Goal: Task Accomplishment & Management: Manage account settings

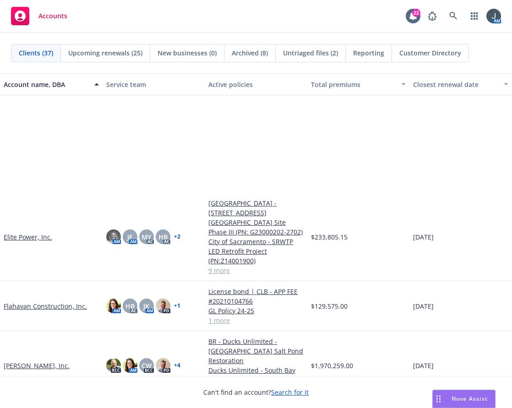
scroll to position [427, 0]
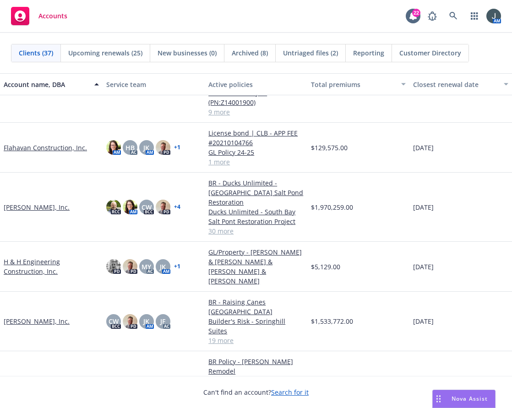
click at [25, 391] on link "Hilbers New Home Communities, Inc." at bounding box center [51, 400] width 95 height 19
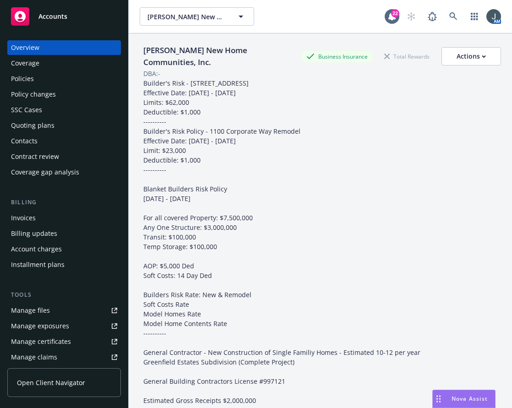
click at [45, 129] on div "Quoting plans" at bounding box center [33, 125] width 44 height 15
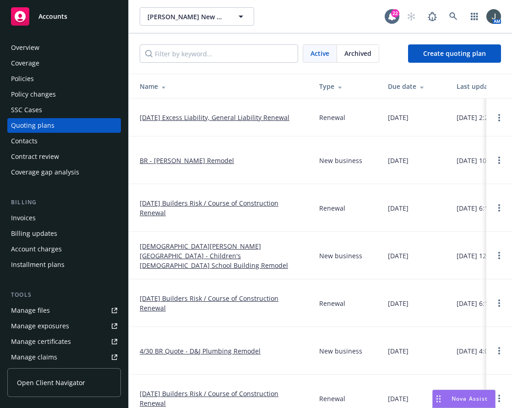
click at [194, 118] on link "09/05/25 Excess Liability, General Liability Renewal" at bounding box center [215, 118] width 150 height 10
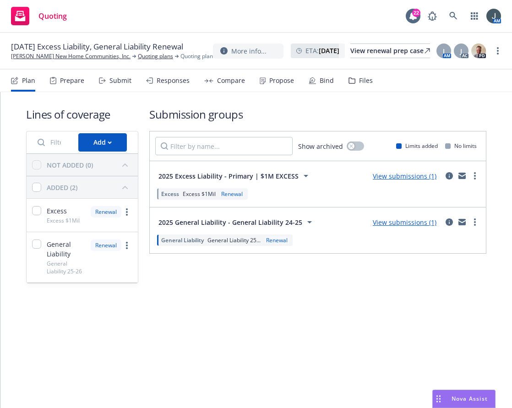
click at [270, 83] on div "Propose" at bounding box center [281, 80] width 25 height 7
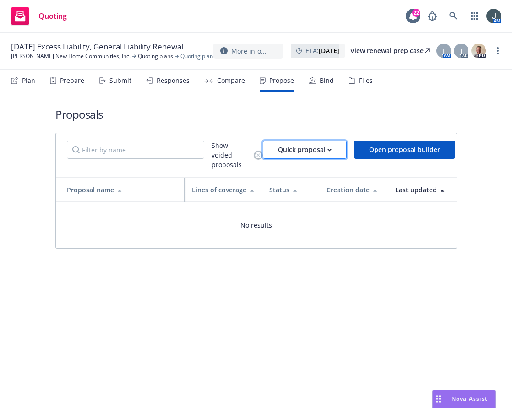
click at [318, 151] on div "Quick proposal" at bounding box center [305, 149] width 54 height 17
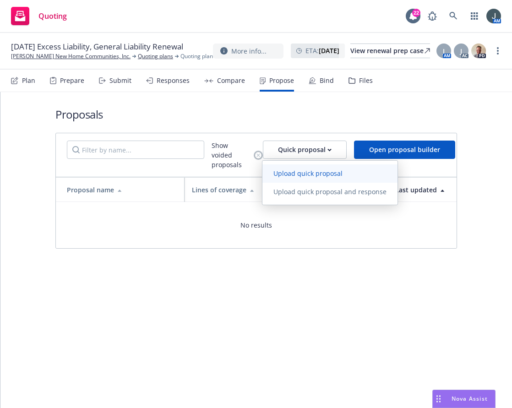
click at [325, 174] on span "Upload quick proposal" at bounding box center [307, 173] width 91 height 9
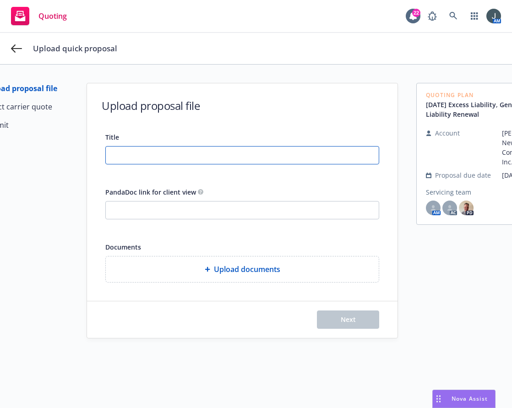
click at [142, 150] on input "Title" at bounding box center [242, 155] width 273 height 17
drag, startPoint x: 235, startPoint y: 158, endPoint x: 93, endPoint y: 151, distance: 142.1
click at [93, 151] on div "Title 25-26 HNHC Proposal 9/5 - GL & Excess PandaDoc link for client view Docum…" at bounding box center [242, 206] width 310 height 151
type input "25-26 HNHC Proposal 9/5 - GL & Excess"
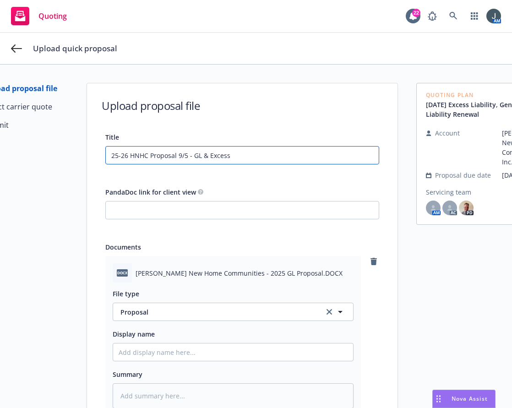
scroll to position [121, 0]
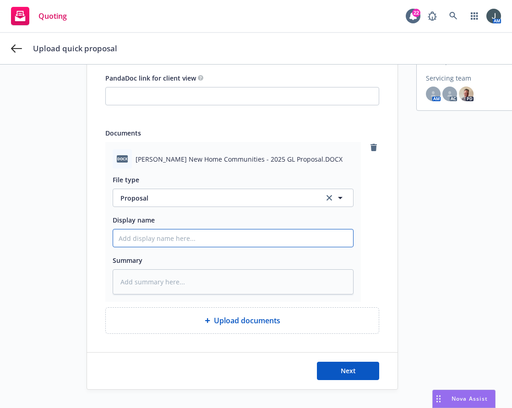
click at [164, 235] on input "Display name" at bounding box center [233, 237] width 240 height 17
paste input "25-26 HNHC Proposal 9/5 - GL & Excess"
type textarea "x"
type input "25-26 HNHC Proposal 9/5 - GL & Excess"
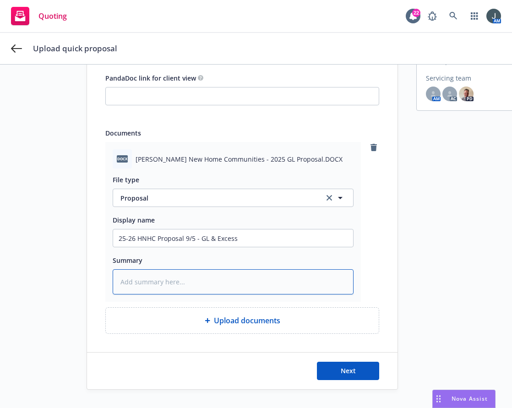
click at [146, 273] on textarea at bounding box center [233, 281] width 241 height 25
paste textarea "25-26 HNHC Proposal 9/5 - GL & Excess"
type textarea "x"
type textarea "25-26 HNHC Proposal 9/5 - GL & Excess"
type textarea "x"
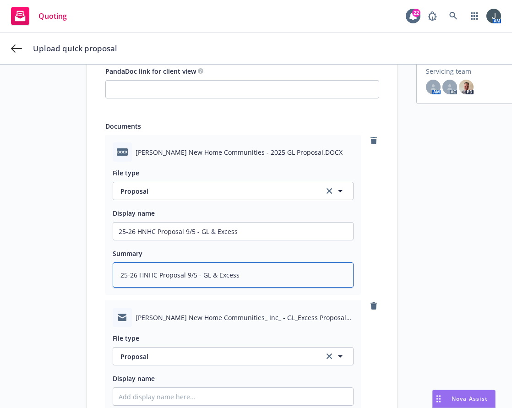
scroll to position [286, 0]
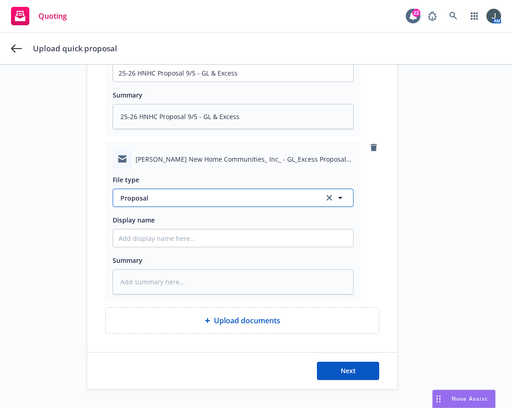
click at [158, 196] on span "Proposal" at bounding box center [216, 198] width 193 height 10
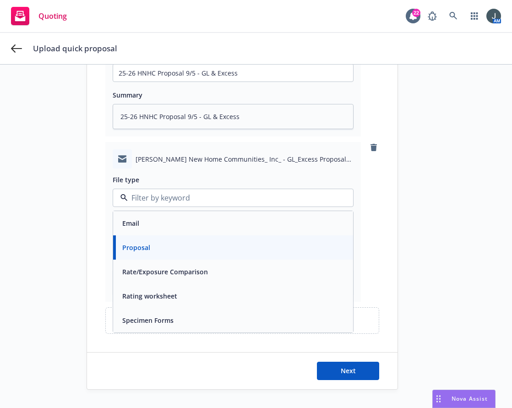
click at [141, 217] on div "Email" at bounding box center [233, 223] width 229 height 13
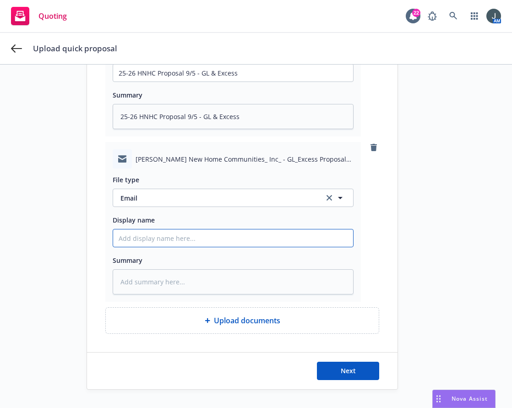
click at [137, 82] on input "Display name" at bounding box center [233, 72] width 240 height 17
paste input "25-26 HNHC Proposal 9/5 - GL & Excess"
type textarea "x"
type input "25-26 HNHC Proposal 9/5 - GL & Excess"
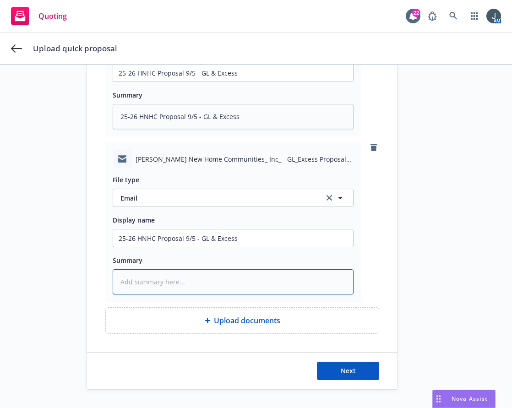
click at [172, 276] on textarea at bounding box center [233, 281] width 241 height 25
paste textarea "25-26 HNHC Proposal 9/5 - GL & Excess"
type textarea "x"
type textarea "25-26 HNHC Proposal 9/5 - GL & Excess"
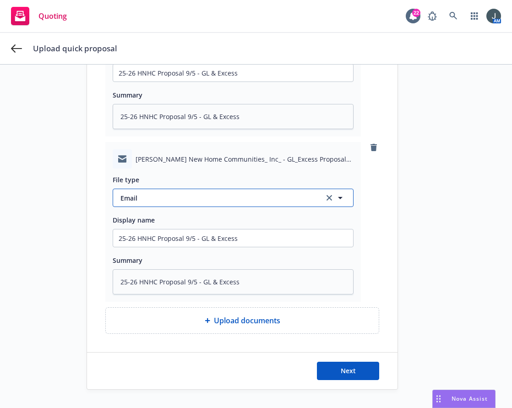
click at [192, 198] on button "Email" at bounding box center [233, 198] width 241 height 18
type input "p"
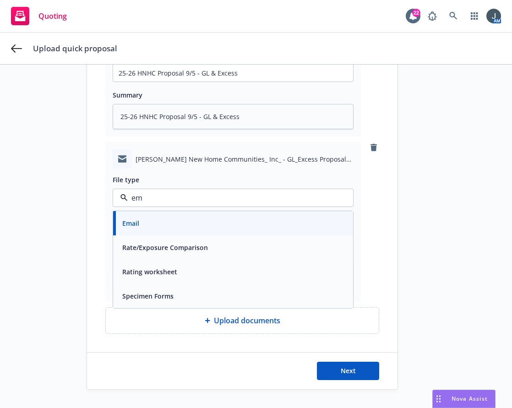
type input "ema"
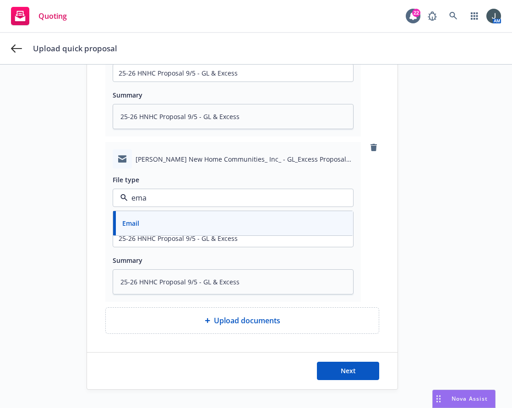
click at [156, 217] on div "Email" at bounding box center [233, 223] width 229 height 13
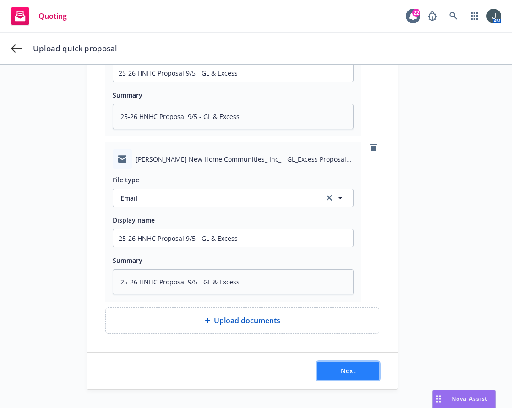
click at [341, 366] on span "Next" at bounding box center [348, 370] width 15 height 9
type textarea "x"
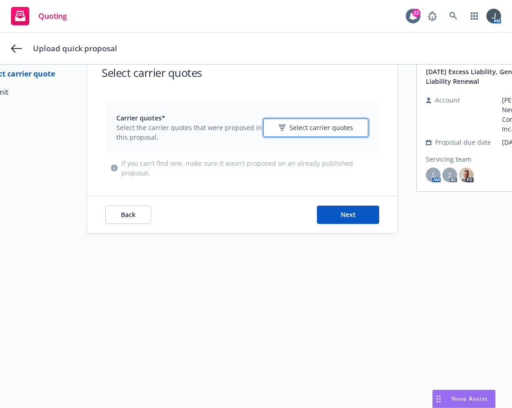
click at [308, 123] on span "Select carrier quotes" at bounding box center [321, 128] width 64 height 10
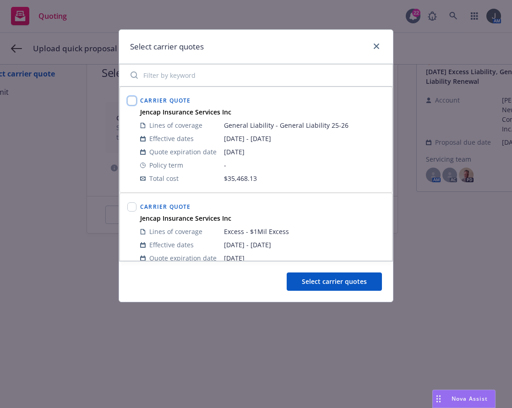
click at [131, 100] on input "checkbox" at bounding box center [131, 100] width 9 height 9
checkbox input "true"
click at [128, 207] on input "checkbox" at bounding box center [131, 206] width 9 height 9
checkbox input "true"
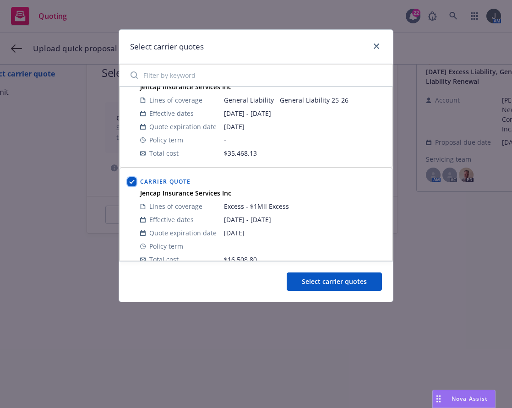
scroll to position [38, 0]
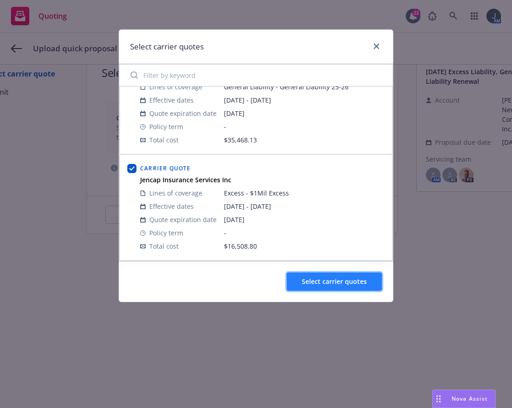
click at [337, 277] on span "Select carrier quotes" at bounding box center [334, 281] width 65 height 9
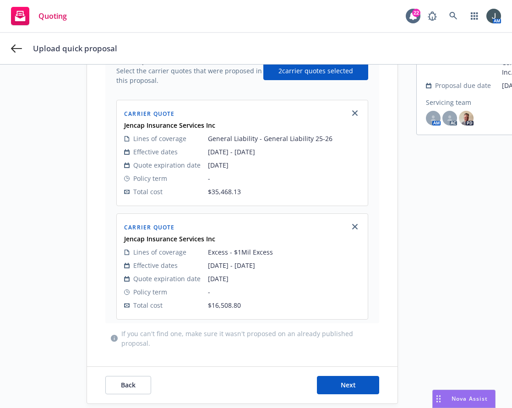
scroll to position [111, 0]
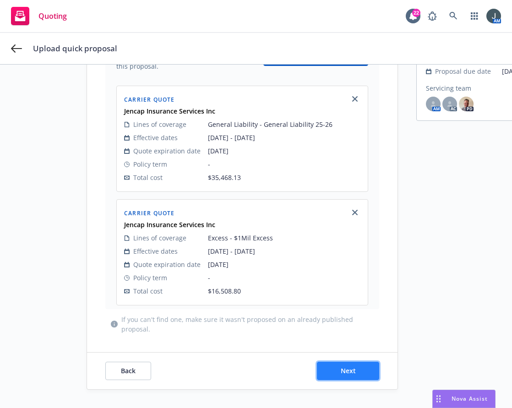
click at [350, 366] on span "Next" at bounding box center [348, 370] width 15 height 9
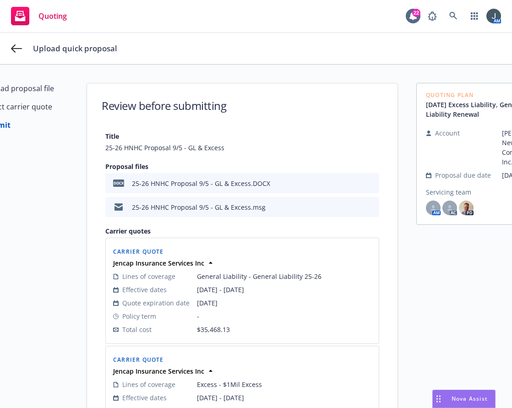
scroll to position [125, 0]
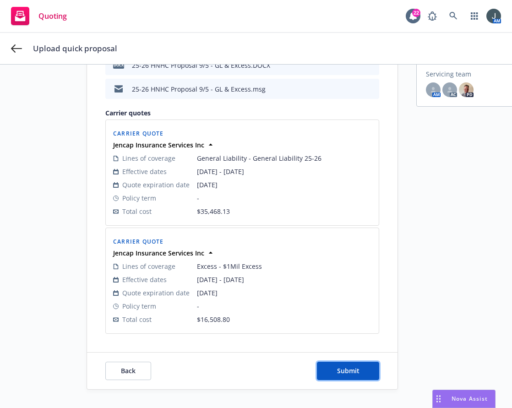
drag, startPoint x: 352, startPoint y: 361, endPoint x: 450, endPoint y: 275, distance: 130.4
click at [466, 280] on div "Upload proposal file Select carrier quote 3 Submit Review before submitting Tit…" at bounding box center [256, 177] width 490 height 425
click at [362, 362] on button "Submit" at bounding box center [348, 371] width 62 height 18
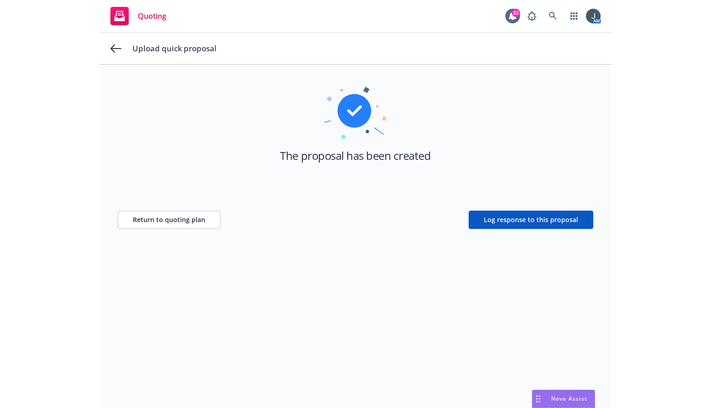
scroll to position [33, 0]
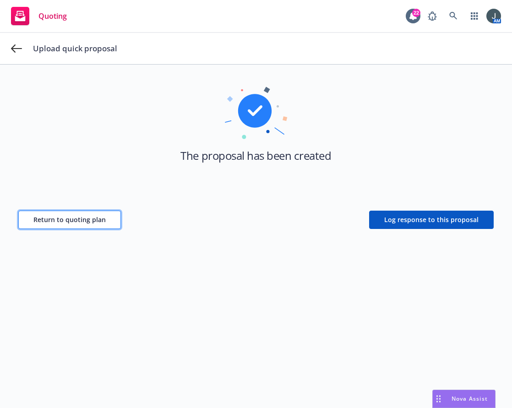
click at [79, 218] on span "Return to quoting plan" at bounding box center [69, 219] width 72 height 9
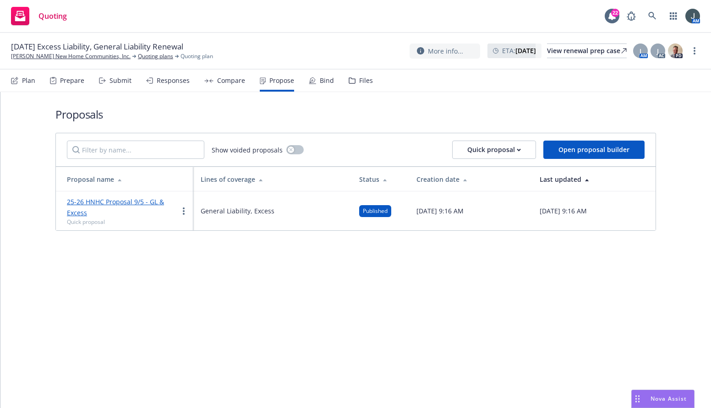
click at [363, 211] on span "Published" at bounding box center [375, 211] width 25 height 8
click at [359, 81] on div "Files" at bounding box center [366, 80] width 14 height 7
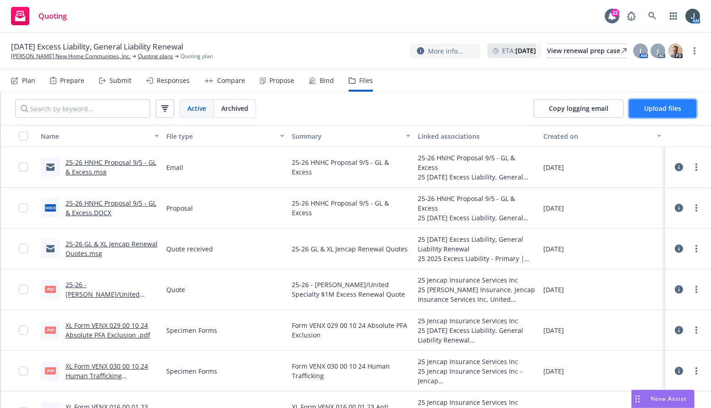
click at [511, 105] on span "Upload files" at bounding box center [662, 108] width 37 height 9
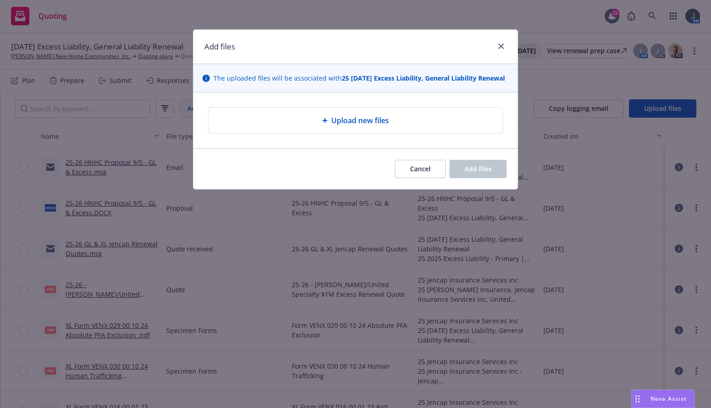
type textarea "x"
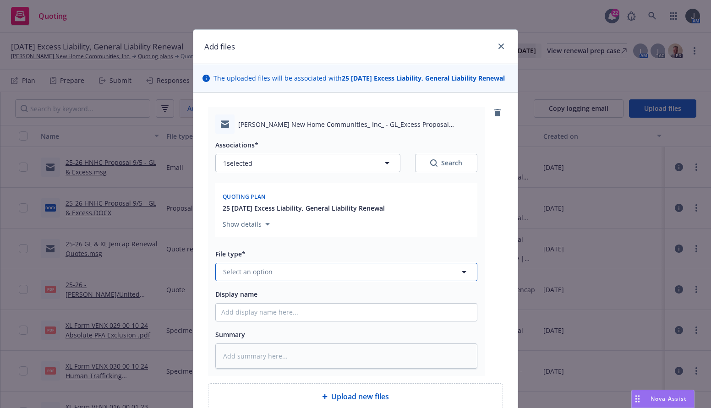
click at [250, 277] on span "Select an option" at bounding box center [247, 272] width 49 height 10
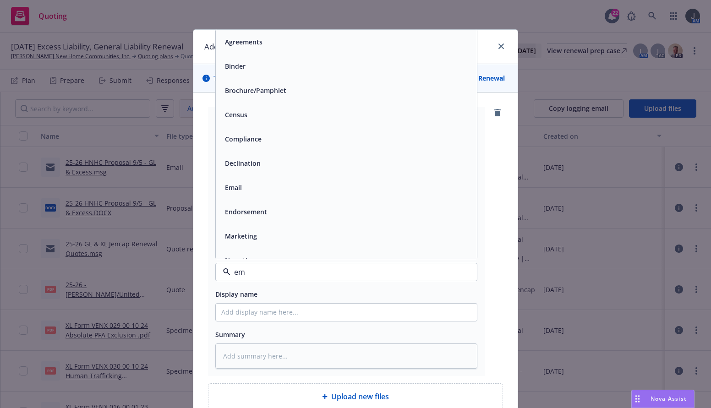
type input "ema"
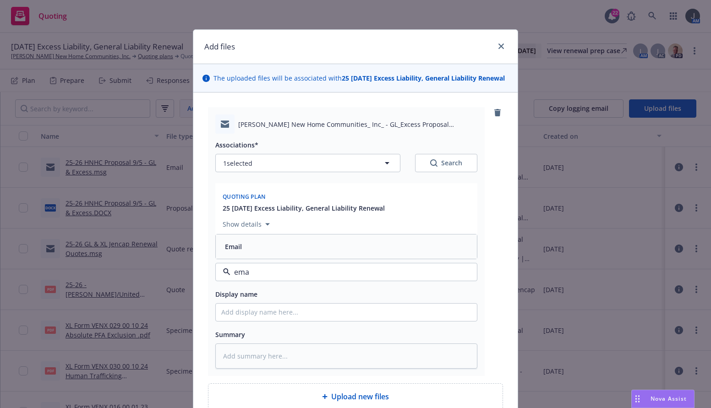
click at [250, 251] on div "Email" at bounding box center [346, 246] width 250 height 13
click at [262, 318] on input "Display name" at bounding box center [346, 312] width 261 height 17
paste input "25-26 HNHC Proposal 9/5 - GL & Excess"
type textarea "x"
type input "25-26 HNHC Proposal 9/5 - GL & Excess"
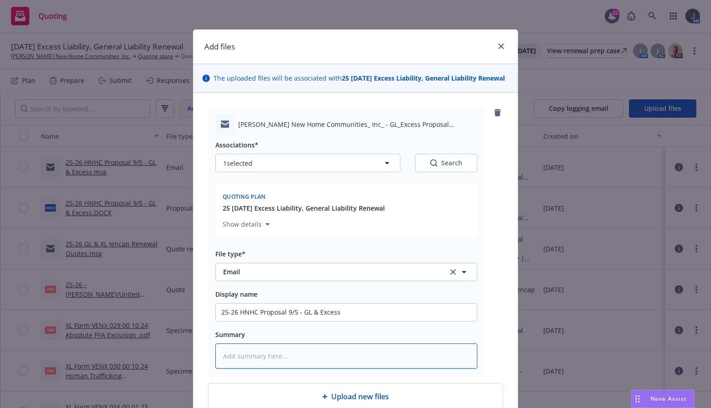
drag, startPoint x: 256, startPoint y: 374, endPoint x: 261, endPoint y: 370, distance: 6.2
click at [260, 369] on textarea at bounding box center [346, 355] width 262 height 25
paste textarea "25-26 HNHC Proposal 9/5 - GL & Excess"
type textarea "x"
type textarea "25-26 HNHC Proposal 9/5 - GL & Excess"
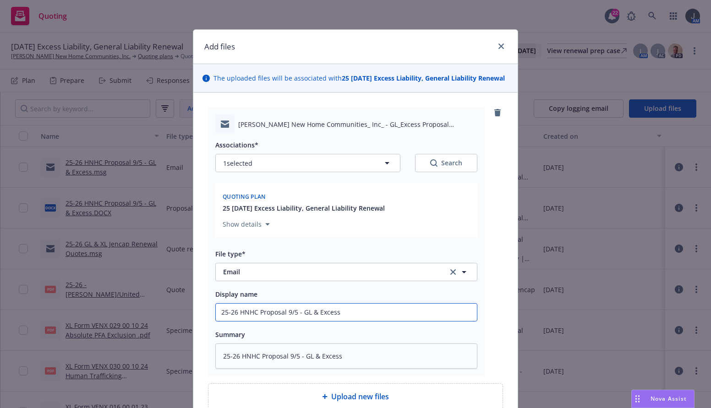
click at [363, 320] on input "25-26 HNHC Proposal 9/5 - GL & Excess" at bounding box center [346, 312] width 261 height 17
click at [285, 321] on input "25-26 HNHC Proposal 9/5 - GL & Excess" at bounding box center [346, 312] width 261 height 17
type textarea "x"
type input "25-26 HNHC Proposal t9/5 - GL & Excess"
type textarea "x"
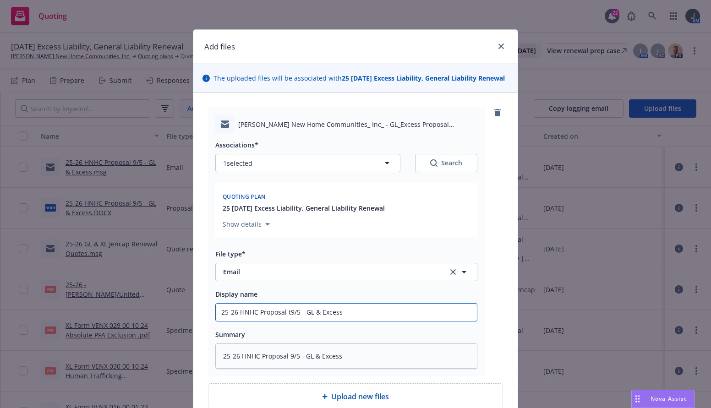
type input "25-26 HNHC Proposal to9/5 - GL & Excess"
type textarea "x"
type input "25-26 HNHC Proposal to 9/5 - GL & Excess"
type textarea "x"
type input "25-26 HNHC Proposal to I9/5 - GL & Excess"
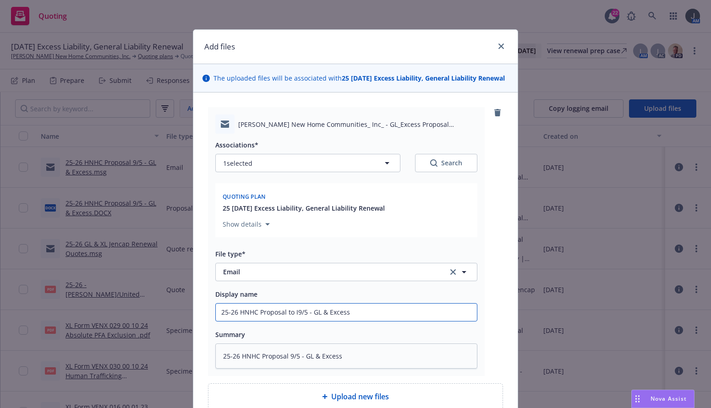
type textarea "x"
type input "25-26 HNHC Proposal to In9/5 - GL & Excess"
type textarea "x"
type input "25-26 HNHC Proposal to Ins9/5 - GL & Excess"
type textarea "x"
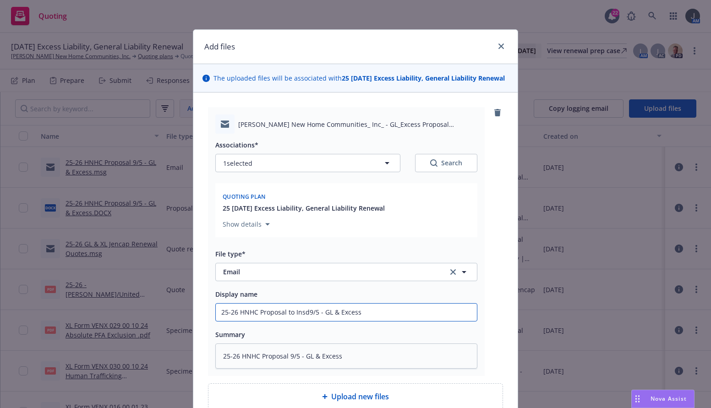
type input "25-26 HNHC Proposal to Insd 9/5 - GL & Excess"
type textarea "x"
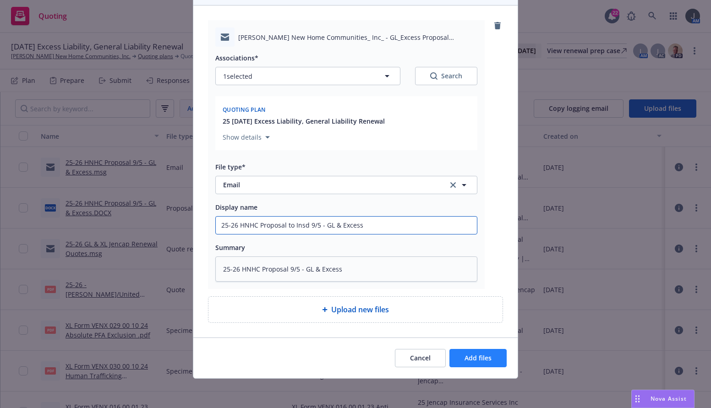
type input "25-26 HNHC Proposal to Insd 9/5 - GL & Excess"
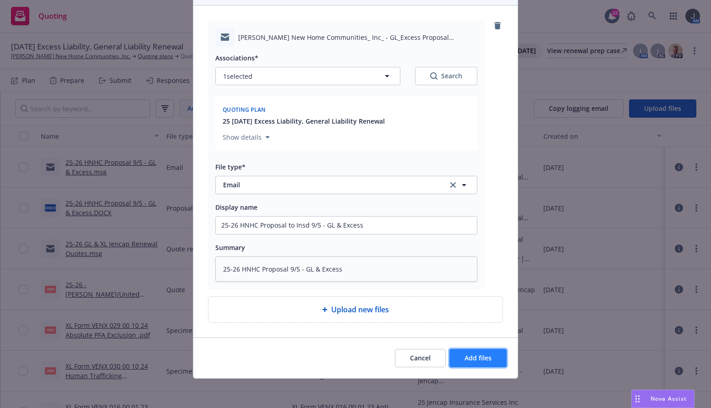
click at [483, 362] on button "Add files" at bounding box center [477, 358] width 57 height 18
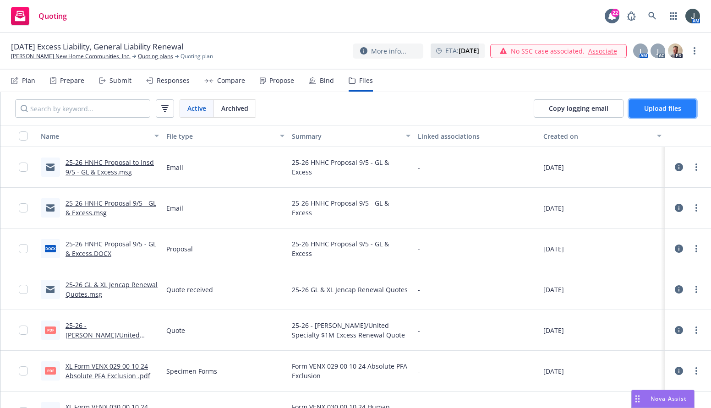
click at [511, 107] on span "Upload files" at bounding box center [662, 108] width 37 height 9
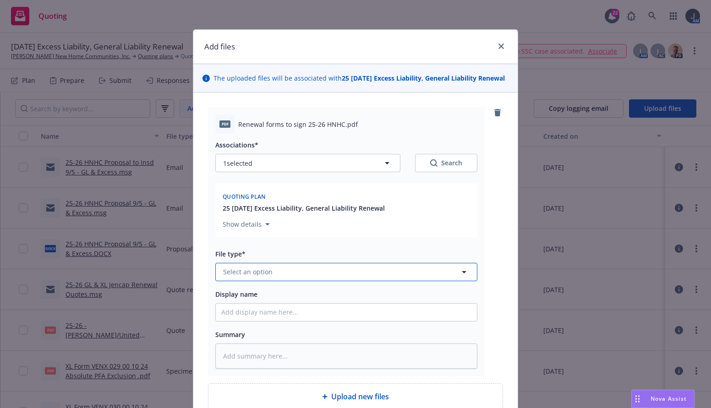
click at [258, 277] on span "Select an option" at bounding box center [247, 272] width 49 height 10
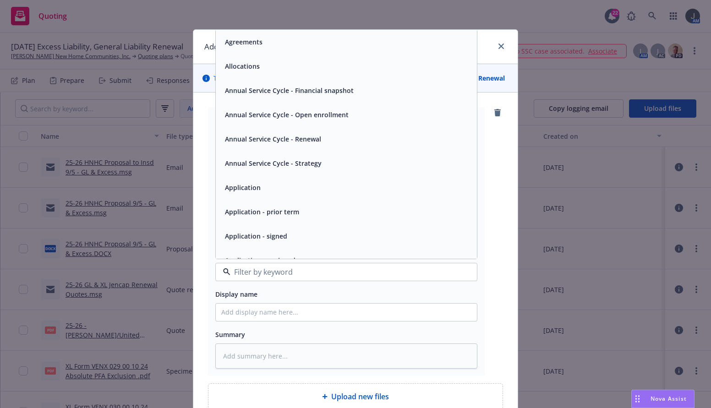
scroll to position [214, 0]
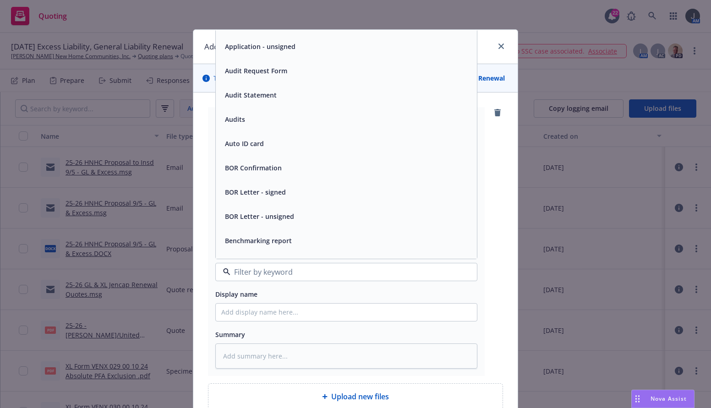
click at [259, 53] on div "Application - unsigned" at bounding box center [259, 46] width 76 height 13
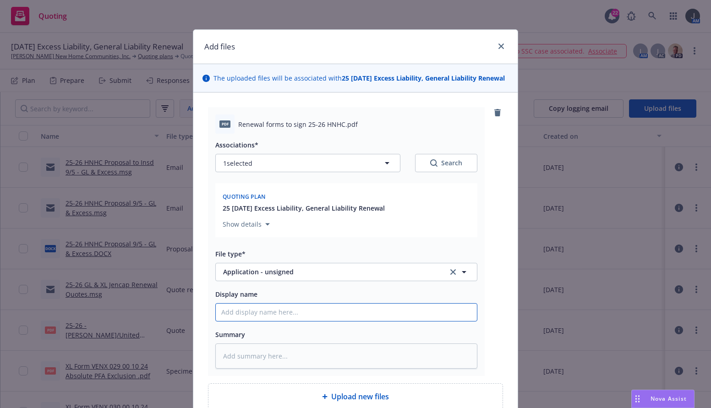
click at [263, 321] on input "Display name" at bounding box center [346, 312] width 261 height 17
type textarea "x"
type input "2"
type textarea "x"
type input "25"
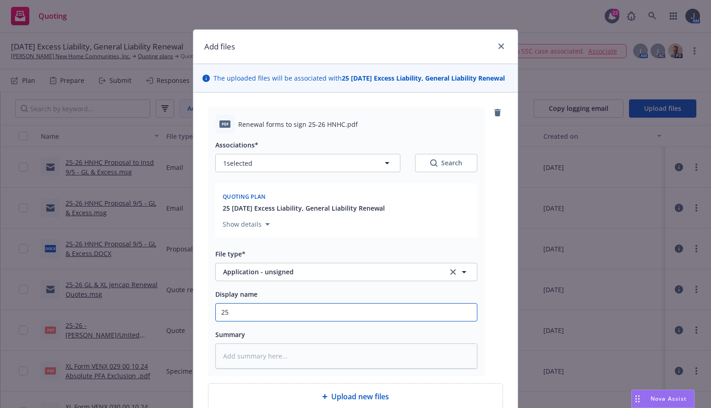
type textarea "x"
type input "25-"
type textarea "x"
type input "25-2"
type textarea "x"
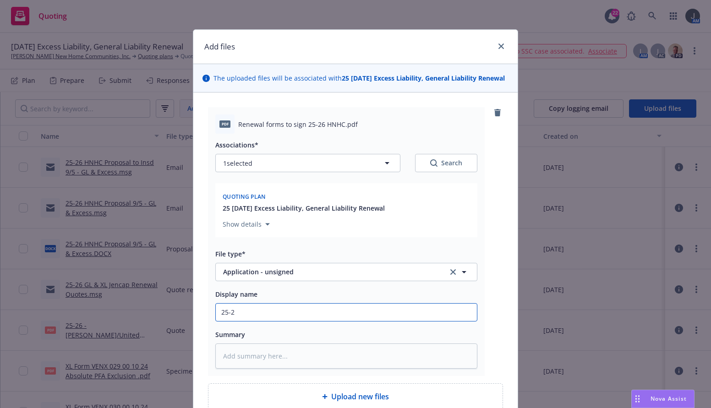
type input "25-26"
type textarea "x"
type input "25-26"
type textarea "x"
type input "25-26 GL"
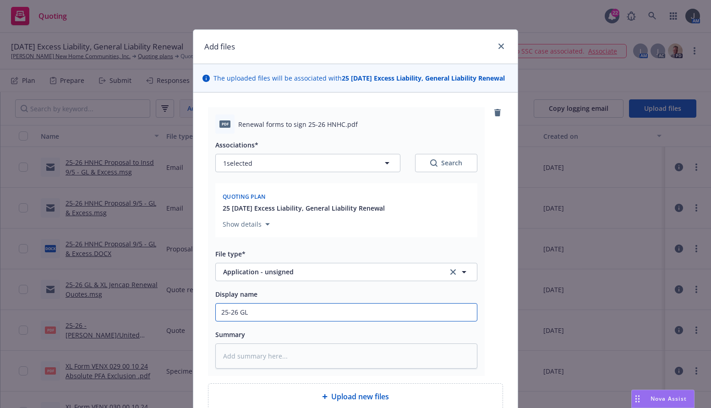
type textarea "x"
type input "25-26 GL/"
type textarea "x"
type input "25-26 GL/E"
type textarea "x"
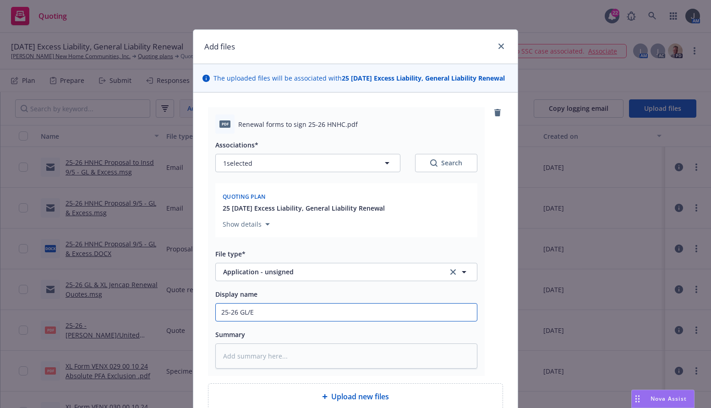
type input "25-26 GL/Ex"
type textarea "x"
type input "25-26 GL/Exc"
type textarea "x"
type input "25-26 GL/Exce"
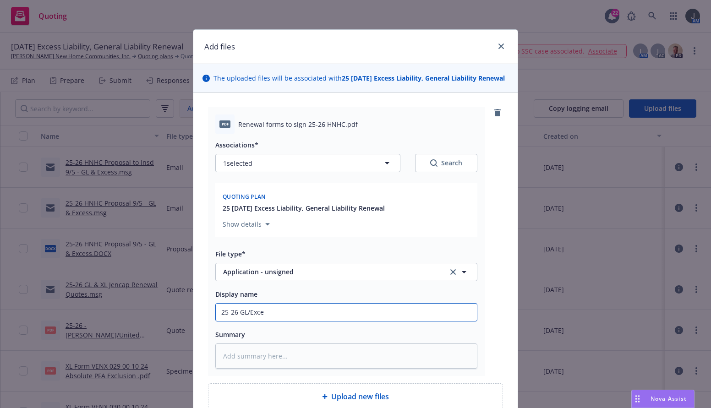
type textarea "x"
type input "25-26 GL/Exces"
type textarea "x"
type input "25-26 GL/Excess"
type textarea "x"
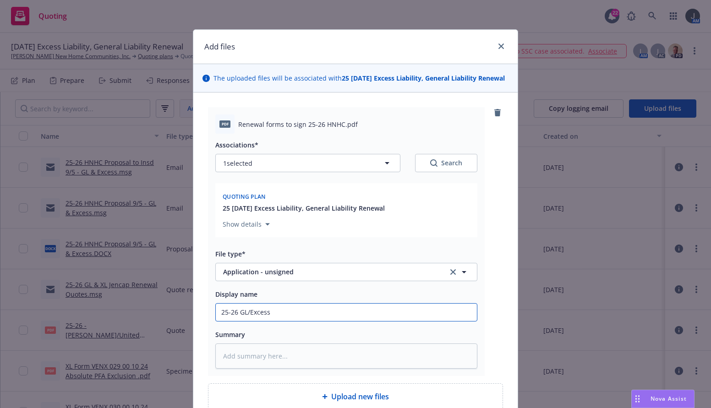
type input "25-26 GL/Excess"
type textarea "x"
type input "25-26 GL/Excess R"
type textarea "x"
type input "25-26 GL/Excess Ren"
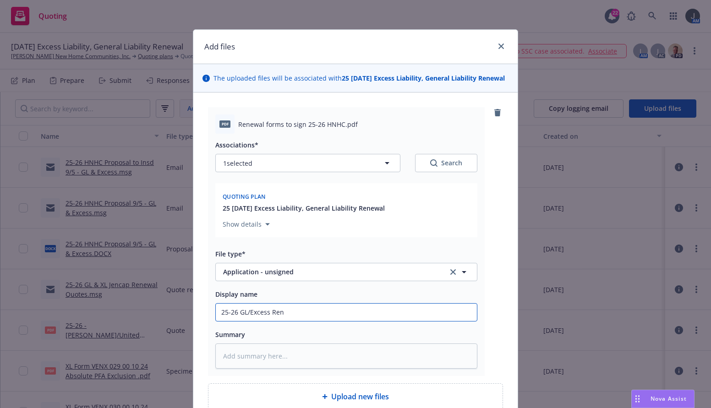
type textarea "x"
type input "25-26 GL/Excess Rene"
type textarea "x"
type input "25-26 GL/Excess Renew"
type textarea "x"
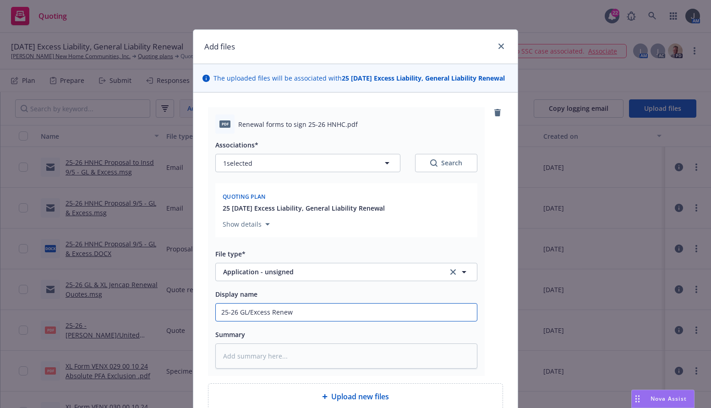
type input "25-26 GL/Excess Renewa"
type textarea "x"
type input "25-26 GL/Excess Renewal"
type textarea "x"
type input "25-26 GL/Excess Renewal"
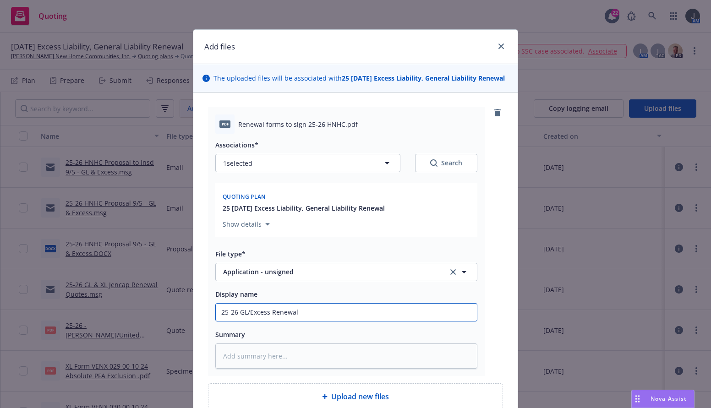
type textarea "x"
type input "25-26 GL/Excess Renewal f"
type textarea "x"
type input "25-26 GL/Excess Renewal fo"
type textarea "x"
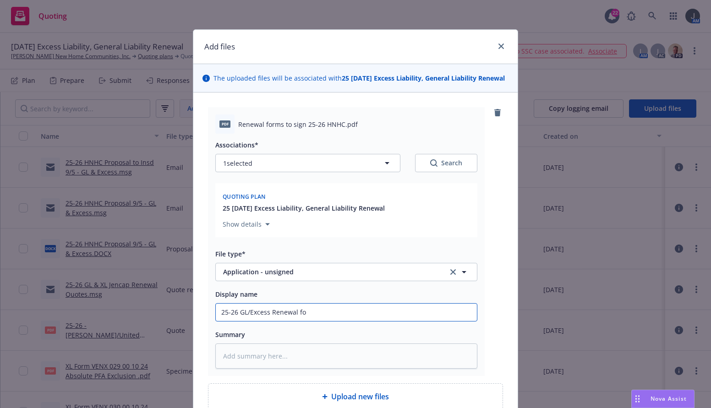
type input "25-26 GL/Excess Renewal for"
type textarea "x"
type input "25-26 GL/Excess Renewal form"
type textarea "x"
type input "25-26 GL/Excess Renewal forms"
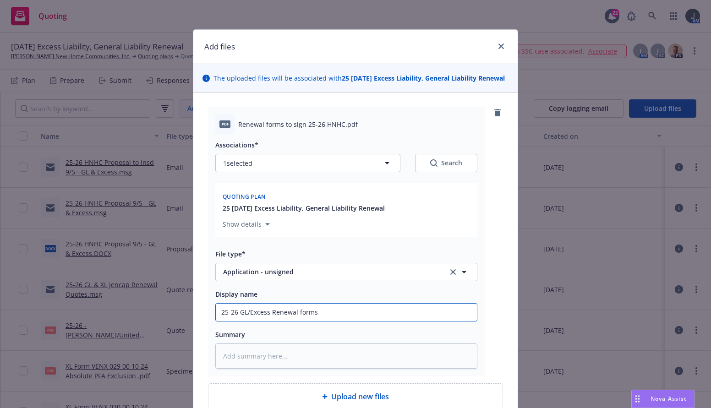
type textarea "x"
type input "25-26 GL/Excess Renewal forms"
type textarea "x"
type input "25-26 GL/Excess Renewal forms t"
type textarea "x"
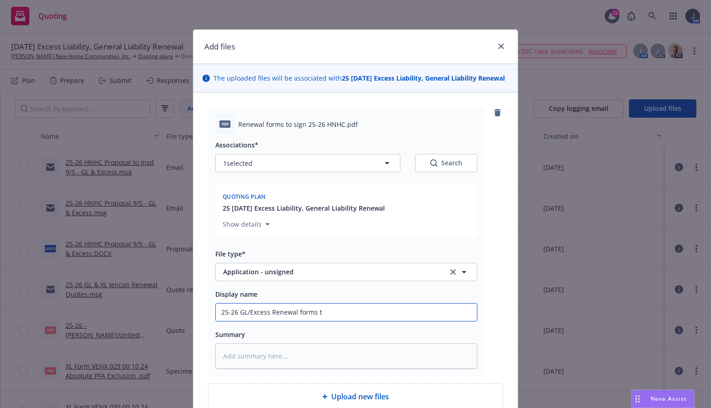
type input "25-26 GL/Excess Renewal forms to"
type textarea "x"
type input "25-26 GL/Excess Renewal forms to"
type textarea "x"
type input "25-26 GL/Excess Renewal forms to s"
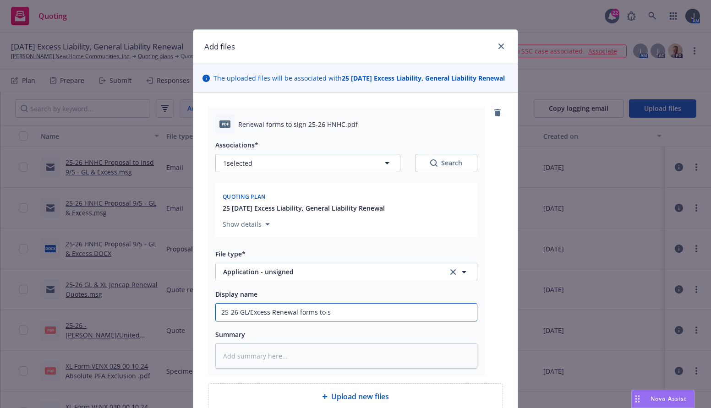
type textarea "x"
type input "25-26 GL/Excess Renewal forms to si"
type textarea "x"
type input "25-26 GL/Excess Renewal forms to sig"
type textarea "x"
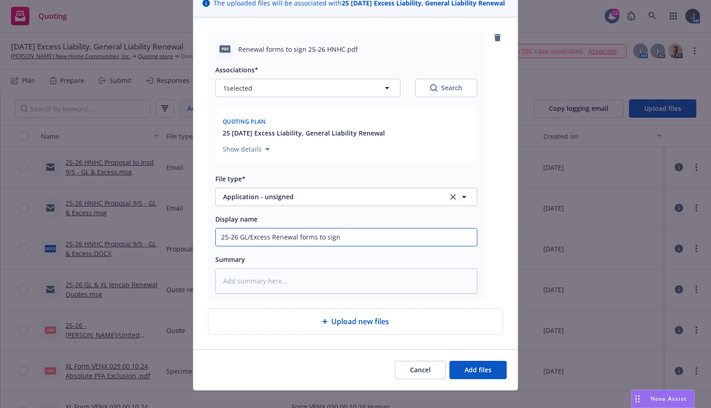
scroll to position [97, 0]
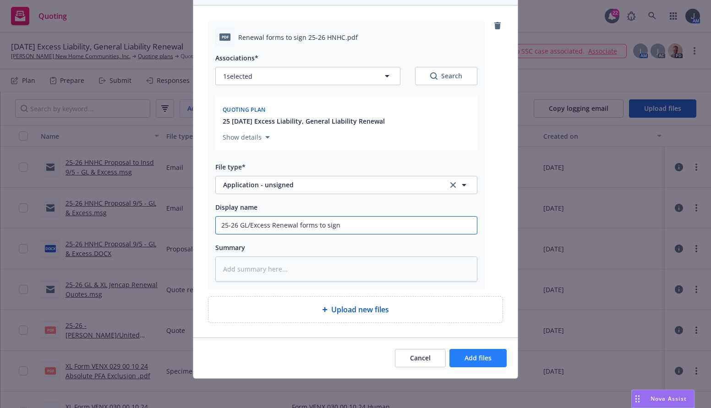
type input "25-26 GL/Excess Renewal forms to sign"
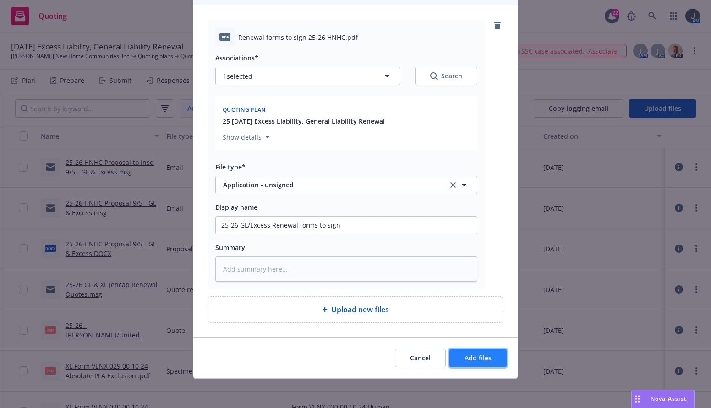
click at [493, 358] on button "Add files" at bounding box center [477, 358] width 57 height 18
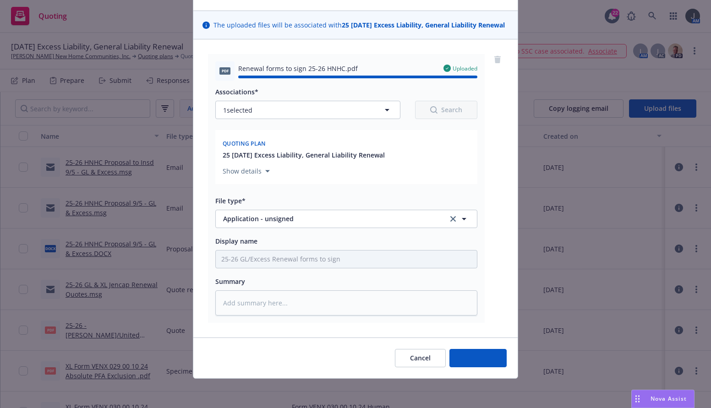
type textarea "x"
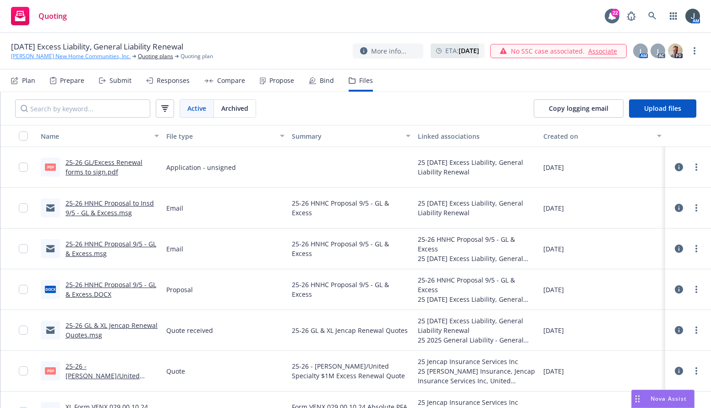
click at [81, 57] on link "Hilbers New Home Communities, Inc." at bounding box center [71, 56] width 120 height 8
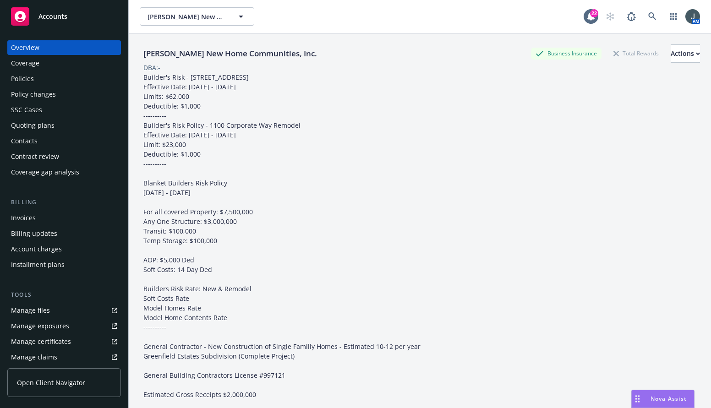
click at [65, 20] on span "Accounts" at bounding box center [52, 16] width 29 height 7
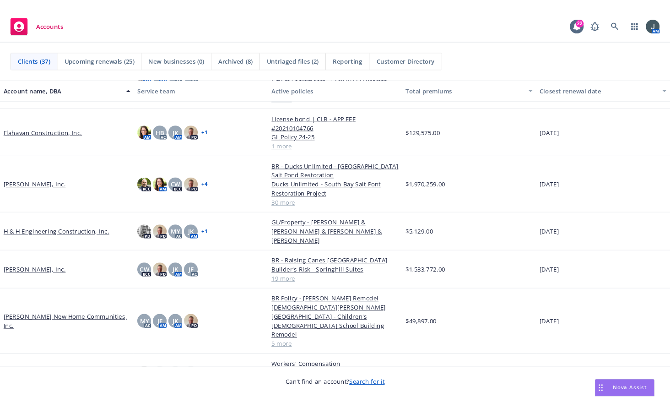
scroll to position [641, 0]
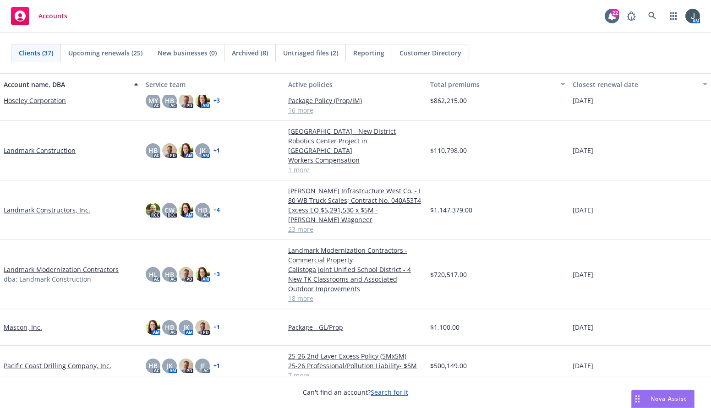
click at [76, 210] on link "Landmark Constructors, Inc." at bounding box center [47, 210] width 87 height 10
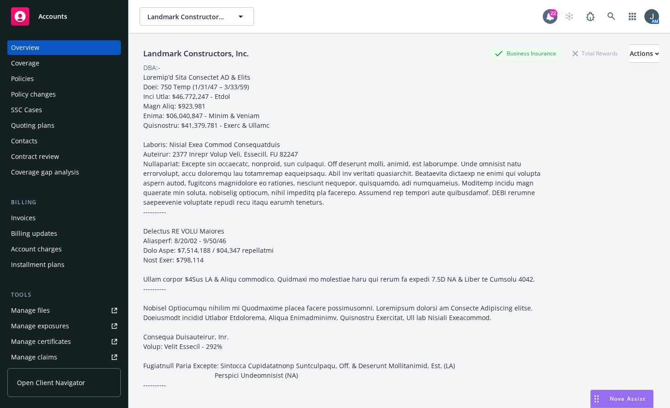
click at [31, 105] on div "SSC Cases" at bounding box center [26, 110] width 31 height 15
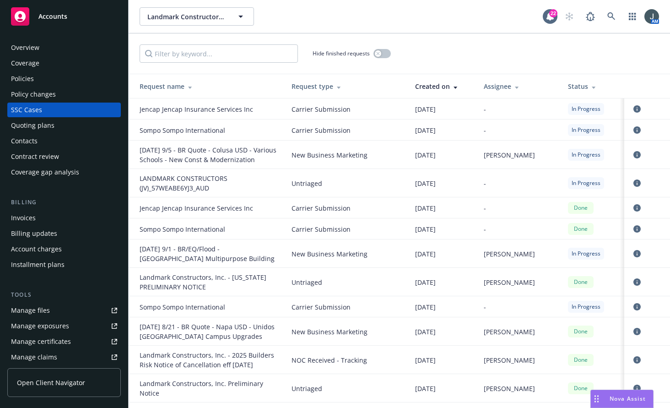
click at [47, 221] on div "Invoices" at bounding box center [64, 218] width 106 height 15
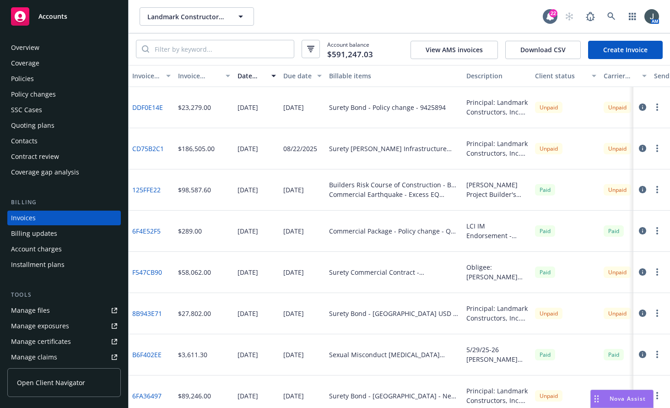
click at [154, 190] on link "125FFE22" at bounding box center [146, 190] width 28 height 10
click at [639, 189] on icon "button" at bounding box center [642, 189] width 7 height 7
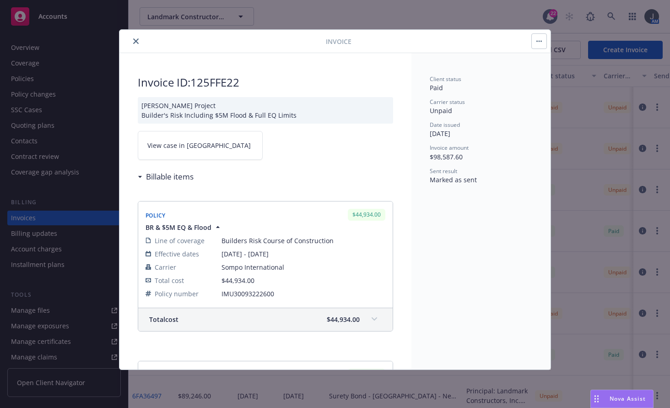
click at [187, 141] on span "View case in SSC" at bounding box center [198, 146] width 103 height 10
click at [131, 41] on button "close" at bounding box center [136, 41] width 11 height 11
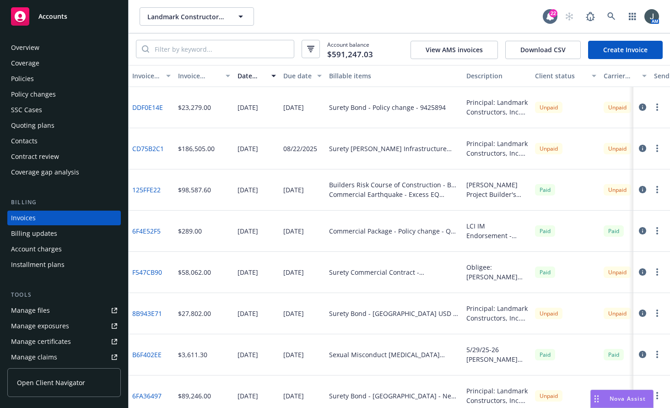
click at [244, 198] on div "07/24/2025" at bounding box center [257, 189] width 46 height 41
click at [47, 123] on div "Quoting plans" at bounding box center [33, 125] width 44 height 15
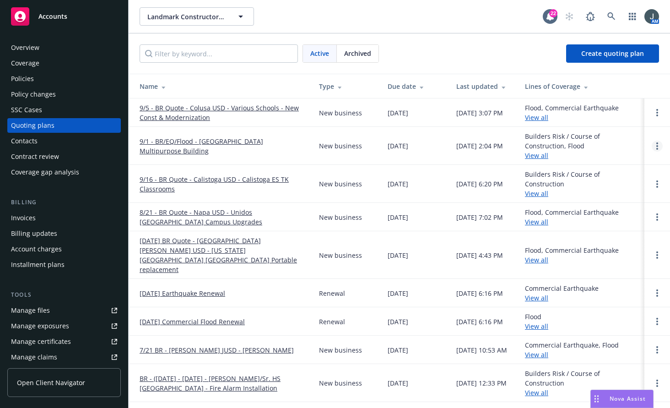
click at [657, 145] on icon "Open options" at bounding box center [658, 145] width 2 height 7
click at [193, 147] on link "9/1 - BR/EQ/Flood - Wheatland Multipurpose Building" at bounding box center [222, 145] width 165 height 19
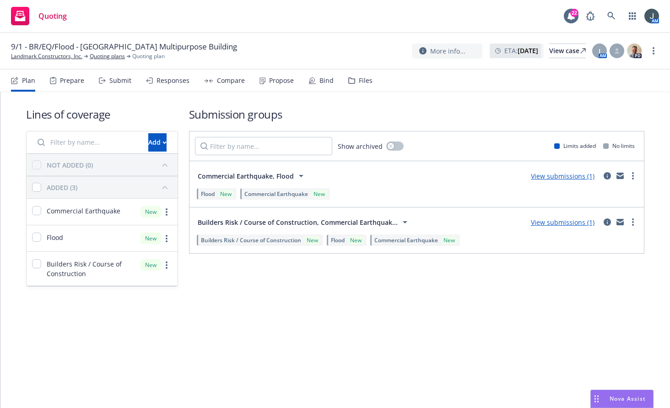
click at [362, 185] on div "Commercial Earthquake, Flood View submissions (1)" at bounding box center [417, 176] width 444 height 18
click at [251, 178] on span "Commercial Earthquake, Flood" at bounding box center [246, 176] width 96 height 10
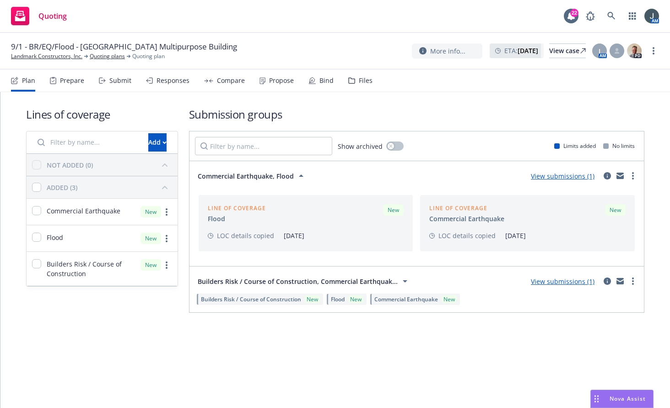
click at [296, 221] on div "Line of coverage Flood New" at bounding box center [306, 213] width 196 height 19
click at [628, 174] on link "more" at bounding box center [633, 175] width 11 height 11
click at [421, 190] on div "Commercial Earthquake, Flood View submissions (1) Flood New Commercial Earthqua…" at bounding box center [417, 176] width 455 height 30
click at [567, 176] on link "View submissions (1)" at bounding box center [563, 176] width 64 height 9
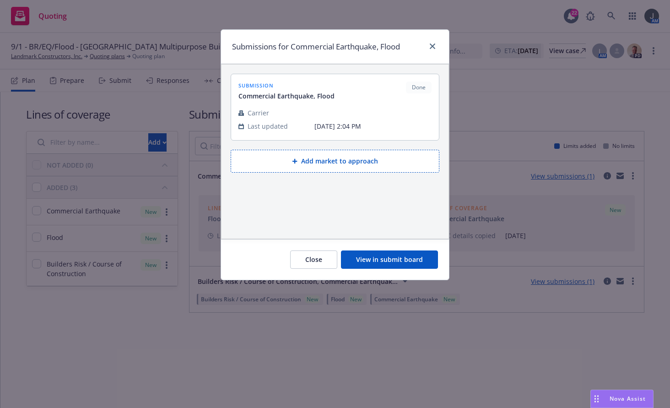
click at [328, 106] on div "submission Commercial Earthquake, Flood Done Carrier Last updated [DATE] 2:04 PM" at bounding box center [335, 107] width 193 height 51
click at [380, 256] on button "View in submit board" at bounding box center [389, 259] width 97 height 18
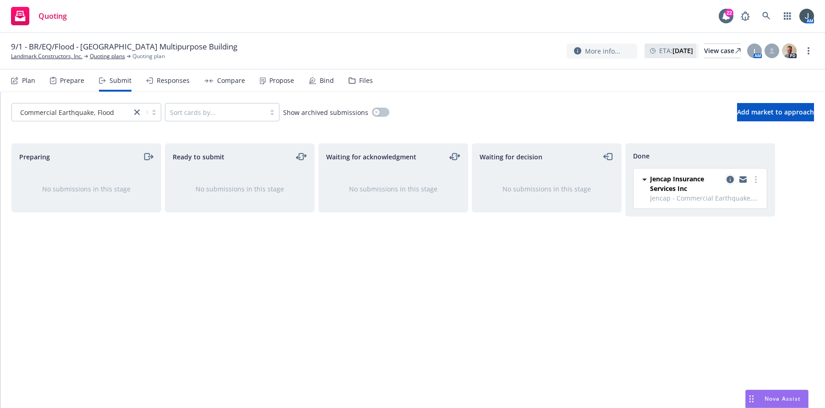
click at [670, 180] on icon "copy logging email" at bounding box center [729, 179] width 7 height 7
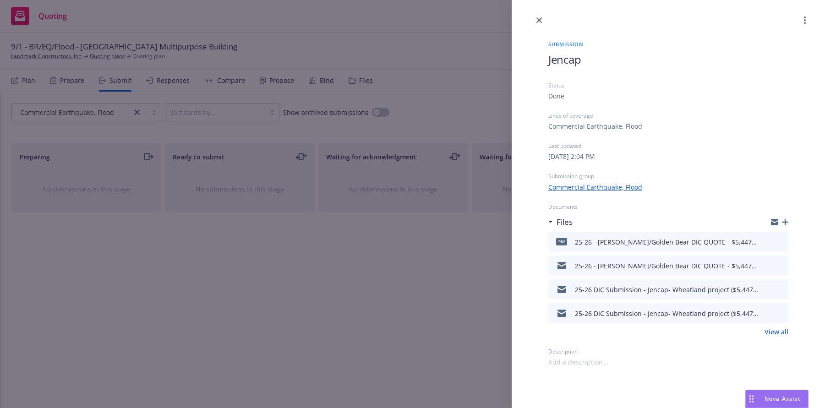
click at [608, 190] on link "Commercial Earthquake, Flood" at bounding box center [595, 187] width 94 height 10
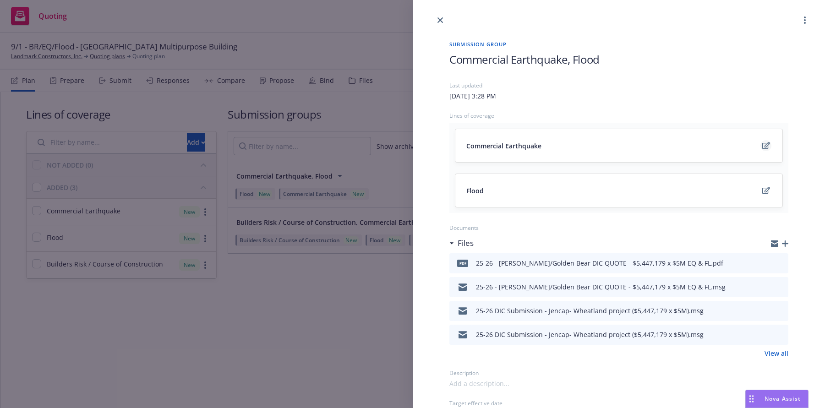
click at [670, 146] on link "edit" at bounding box center [765, 145] width 11 height 11
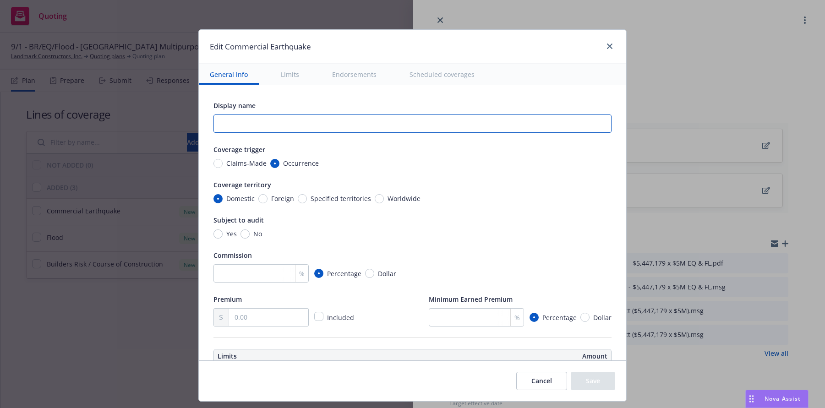
click at [259, 124] on input "text" at bounding box center [412, 123] width 398 height 18
type input "W"
type input "E"
click at [259, 124] on input "E" at bounding box center [412, 123] width 398 height 18
type input "EQ $5,447,179"
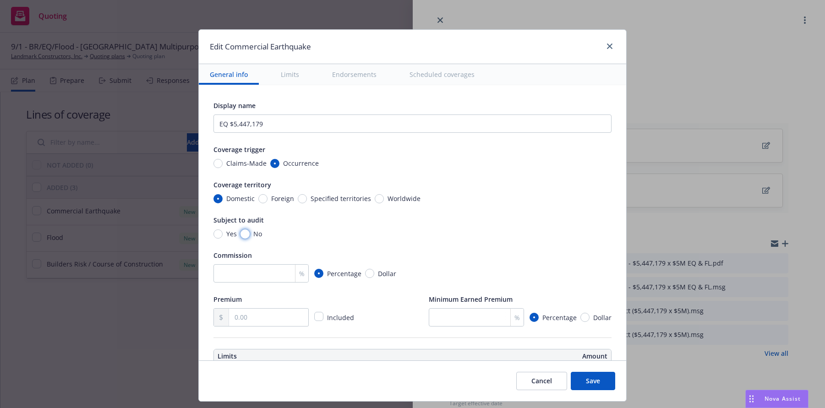
click at [240, 235] on input "No" at bounding box center [244, 233] width 9 height 9
radio input "true"
click at [246, 275] on input "number" at bounding box center [260, 273] width 95 height 18
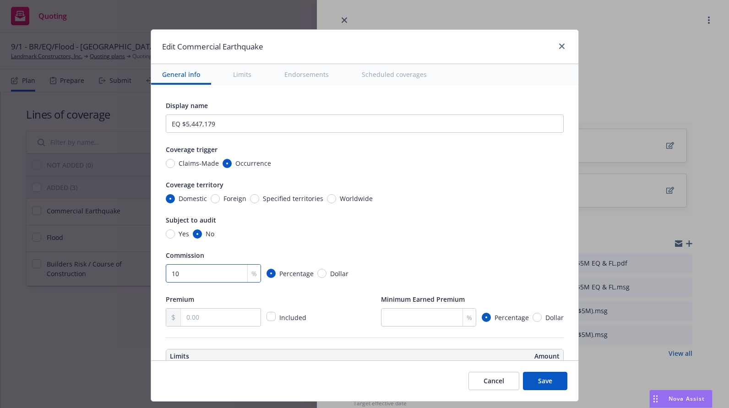
drag, startPoint x: 189, startPoint y: 273, endPoint x: 131, endPoint y: 270, distance: 58.7
click at [131, 270] on div "Edit Commercial Earthquake General info Limits Endorsements Scheduled coverages…" at bounding box center [364, 204] width 729 height 408
type input "15"
click at [198, 321] on input "text" at bounding box center [220, 317] width 79 height 17
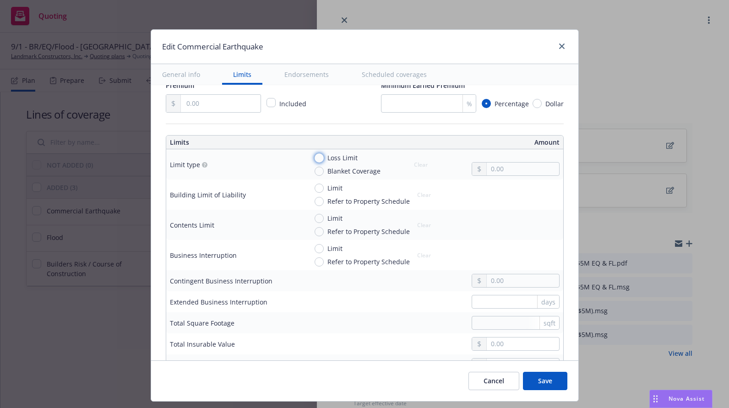
click at [315, 158] on input "Loss Limit" at bounding box center [319, 157] width 9 height 9
radio input "true"
click at [502, 176] on div at bounding box center [516, 169] width 88 height 14
click at [503, 170] on input "text" at bounding box center [523, 169] width 72 height 13
type input "5,447,179.00"
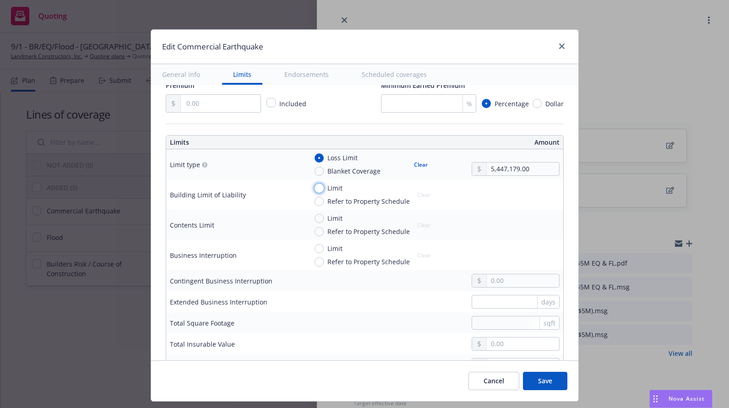
click at [315, 188] on input "Limit" at bounding box center [319, 188] width 9 height 9
radio input "true"
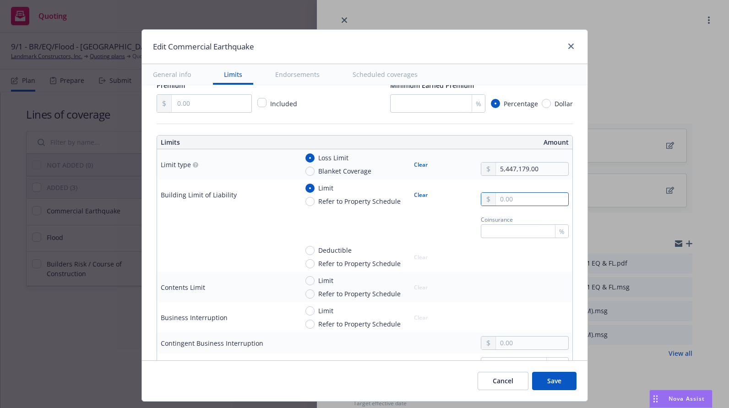
click at [520, 194] on input "text" at bounding box center [532, 199] width 72 height 13
type input "5,447,179.00"
click at [315, 249] on span "Deductible" at bounding box center [333, 250] width 37 height 10
click at [312, 249] on input "Deductible" at bounding box center [309, 250] width 9 height 9
radio input "true"
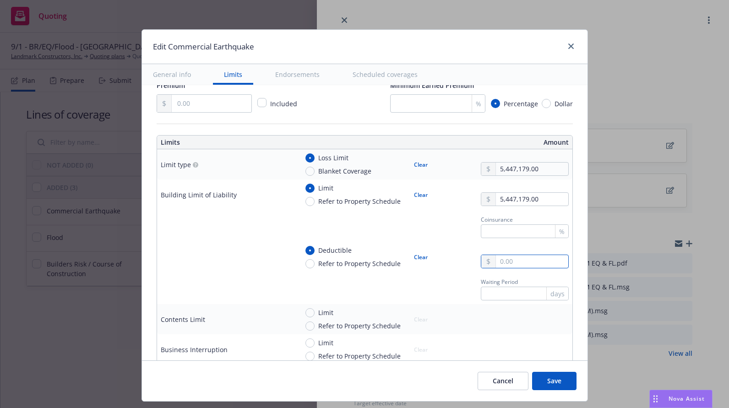
click at [505, 266] on input "text" at bounding box center [532, 261] width 72 height 13
type input "25,000.00"
click at [308, 343] on input "Limit" at bounding box center [309, 342] width 9 height 9
radio input "true"
click at [514, 351] on input "text" at bounding box center [532, 354] width 72 height 13
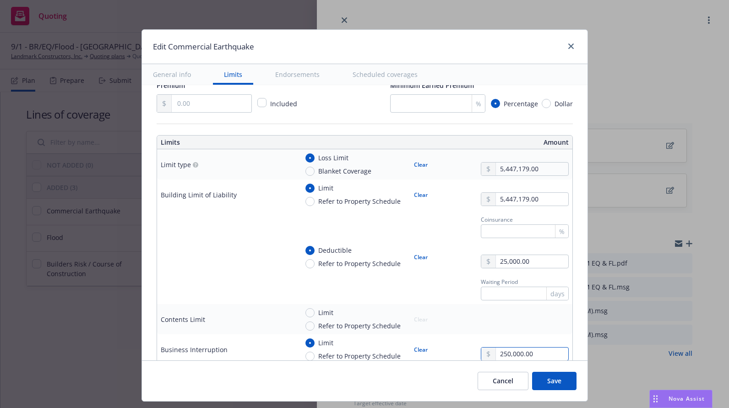
type input "250,000.00"
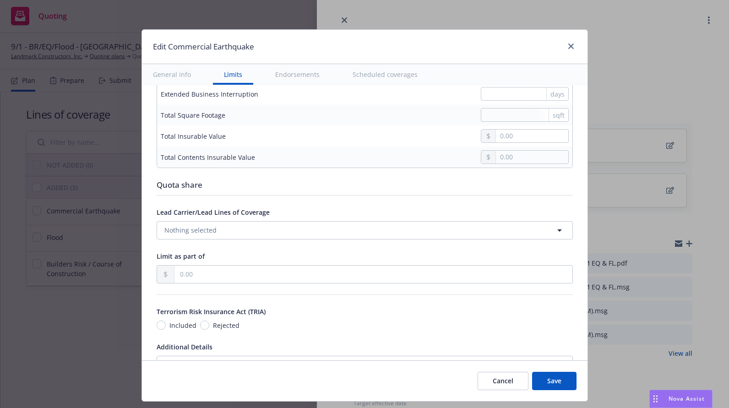
scroll to position [581, 0]
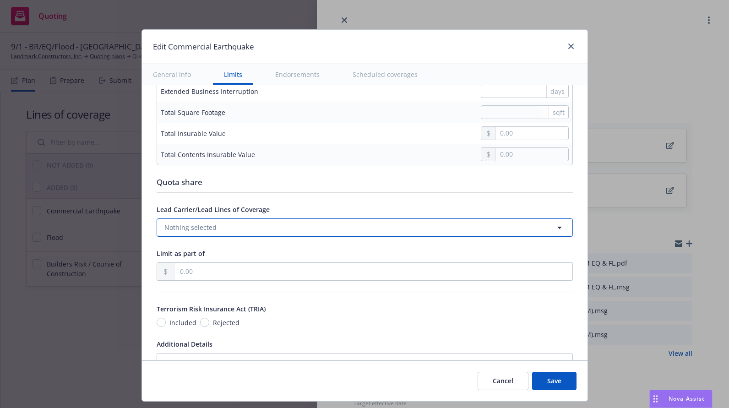
click at [313, 229] on button "Nothing selected" at bounding box center [365, 227] width 416 height 18
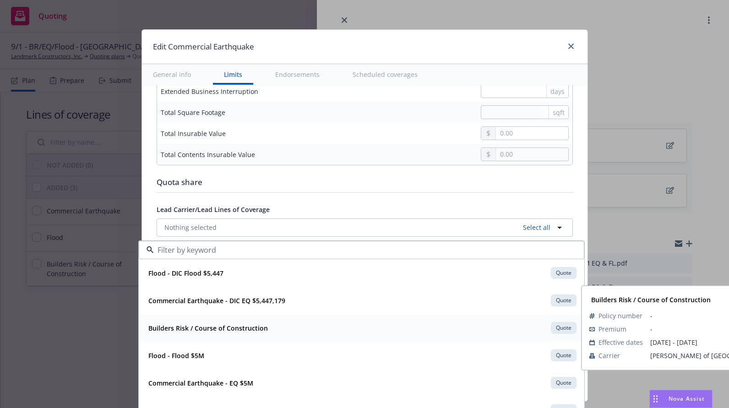
click at [218, 324] on strong "Builders Risk / Course of Construction" at bounding box center [208, 328] width 120 height 9
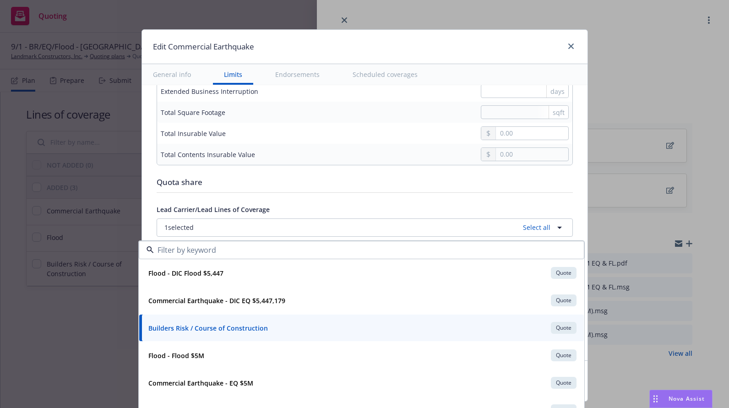
click at [303, 207] on div "Lead Carrier/Lead Lines of Coverage" at bounding box center [365, 209] width 416 height 11
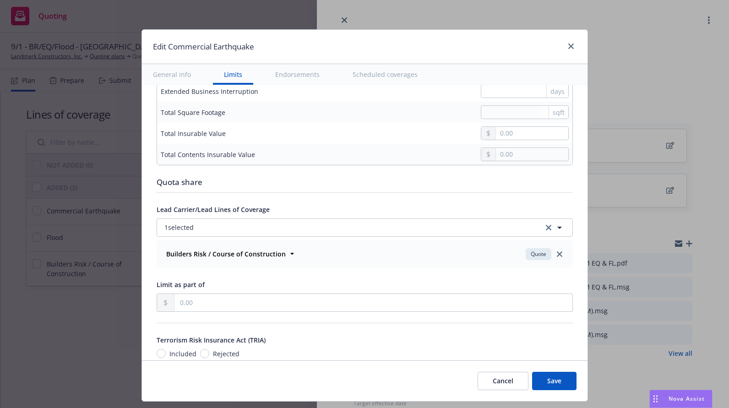
scroll to position [795, 0]
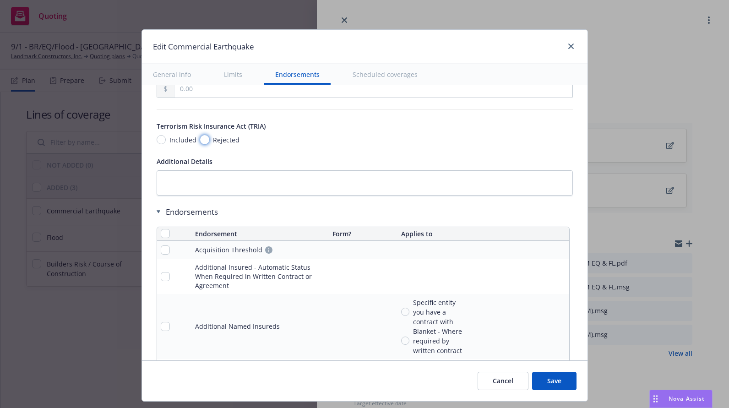
click at [200, 137] on input "Rejected" at bounding box center [204, 139] width 9 height 9
radio input "true"
click at [552, 377] on button "Save" at bounding box center [554, 381] width 44 height 18
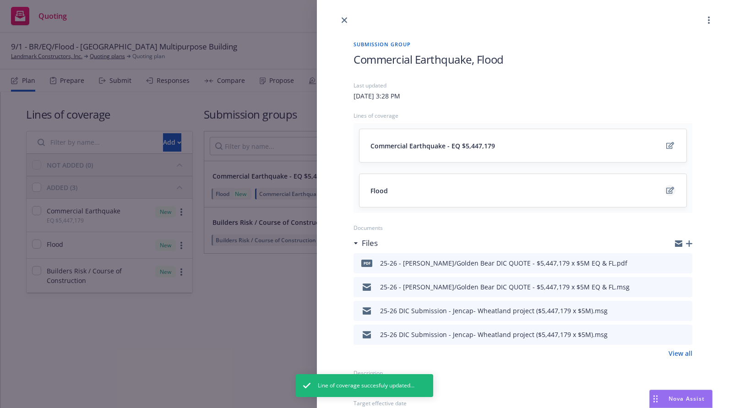
click at [666, 190] on icon "edit" at bounding box center [670, 190] width 8 height 7
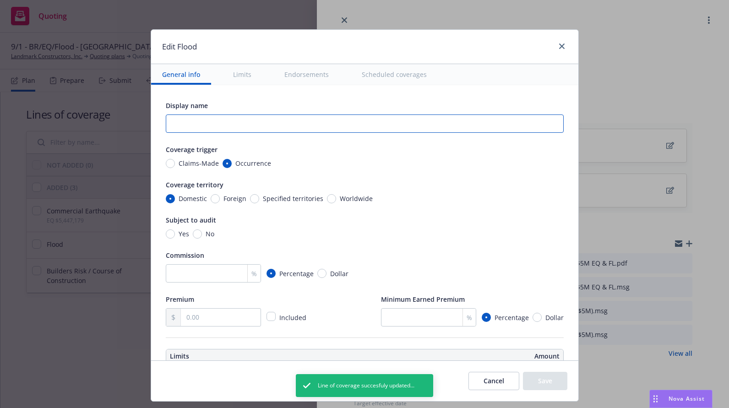
click at [203, 116] on input "text" at bounding box center [365, 123] width 398 height 18
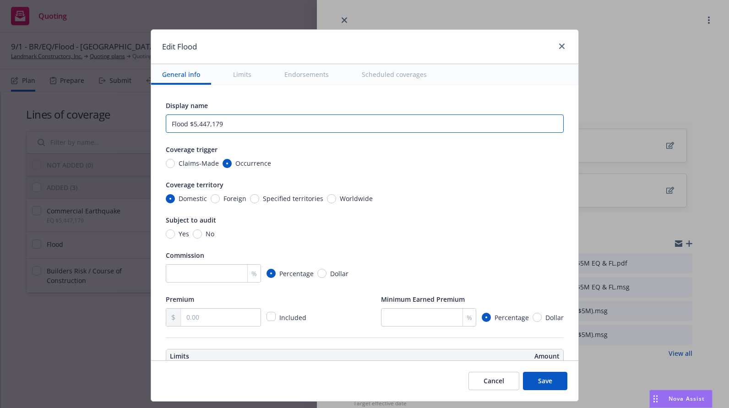
type input "Flood $5,447,179"
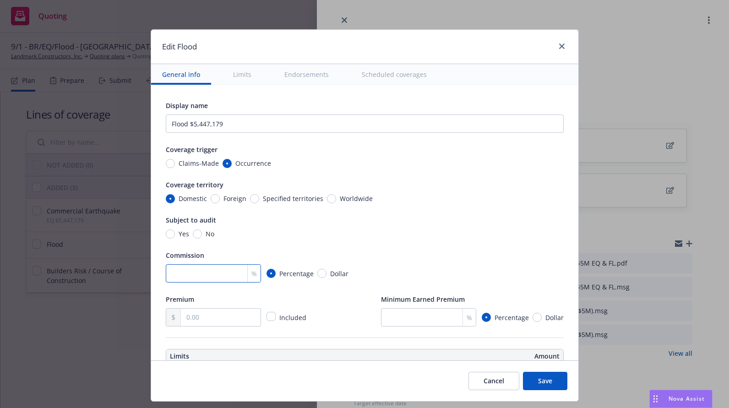
click at [206, 274] on input "number" at bounding box center [213, 273] width 95 height 18
type input "15"
click at [433, 316] on input "number" at bounding box center [428, 317] width 95 height 18
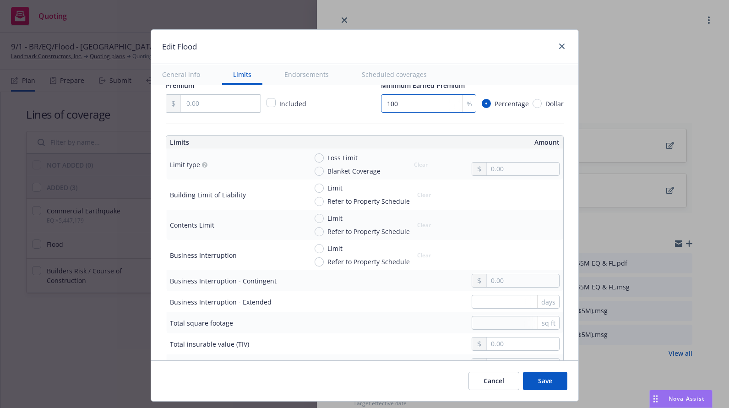
type input "100"
click at [315, 155] on input "Loss Limit" at bounding box center [319, 157] width 9 height 9
radio input "true"
click at [500, 165] on input "text" at bounding box center [523, 169] width 72 height 13
type input "5,447,179.00"
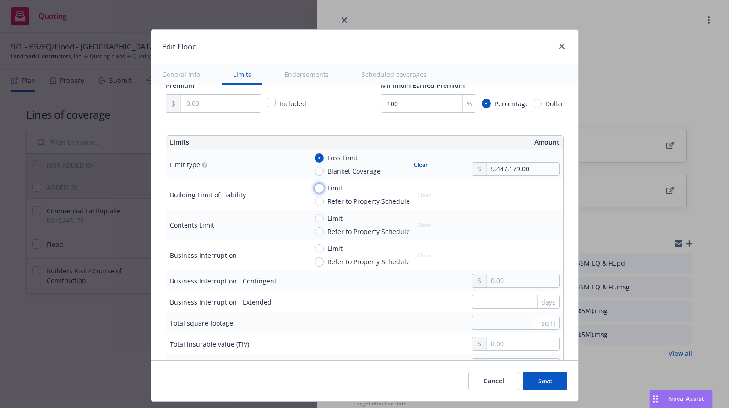
click at [316, 189] on input "Limit" at bounding box center [319, 188] width 9 height 9
radio input "true"
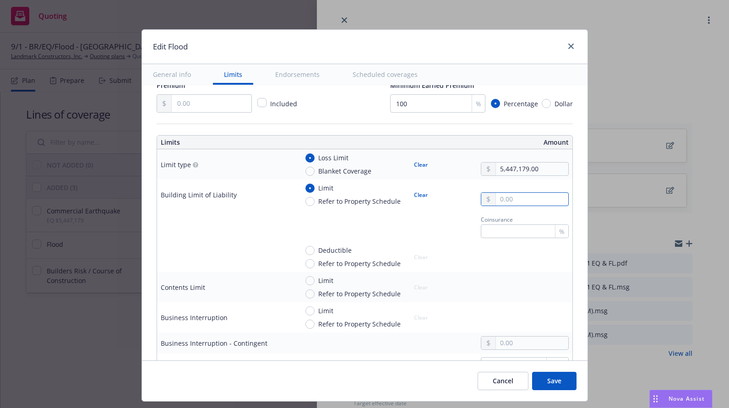
click at [513, 200] on input "text" at bounding box center [532, 199] width 72 height 13
type input "5,447,179.00"
click at [305, 251] on input "Deductible" at bounding box center [309, 250] width 9 height 9
radio input "true"
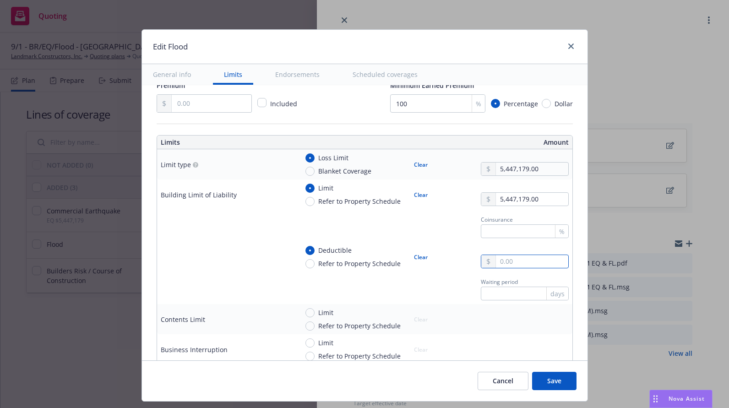
click at [500, 265] on input "text" at bounding box center [532, 261] width 72 height 13
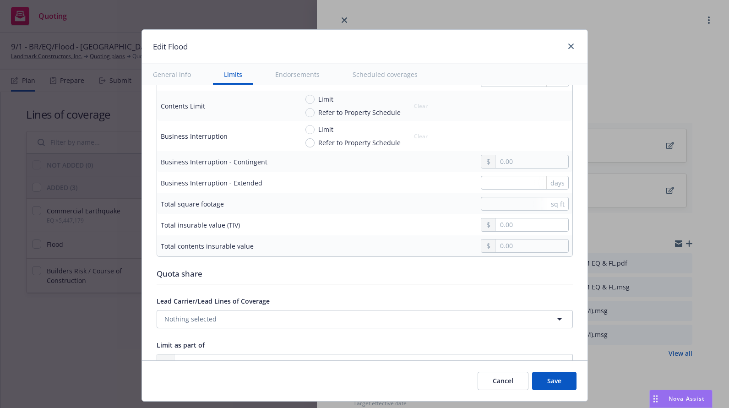
type input "25,000.00"
click at [305, 132] on input "Limit" at bounding box center [309, 129] width 9 height 9
radio input "true"
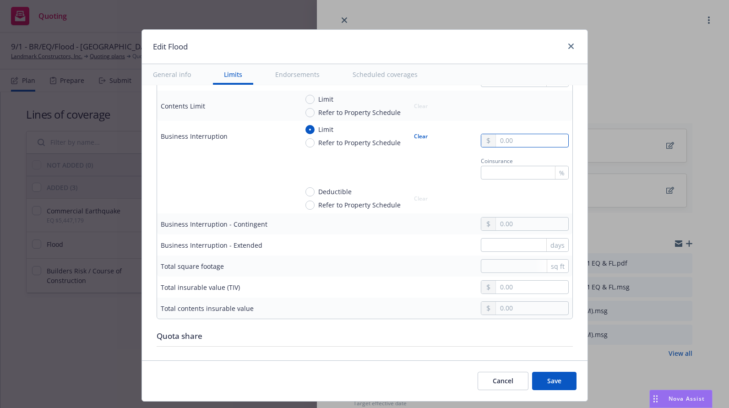
click at [519, 141] on input "text" at bounding box center [532, 140] width 72 height 13
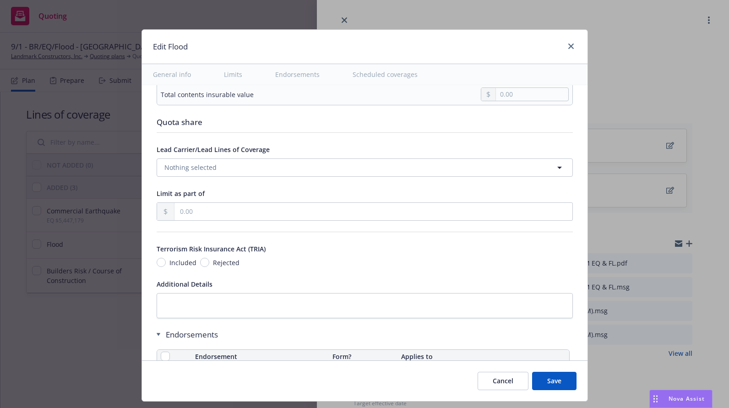
type input "250,000.00"
click at [209, 263] on span "Rejected" at bounding box center [224, 263] width 30 height 10
click at [205, 263] on input "Rejected" at bounding box center [204, 262] width 9 height 9
radio input "true"
click at [181, 173] on button "Nothing selected" at bounding box center [365, 167] width 416 height 18
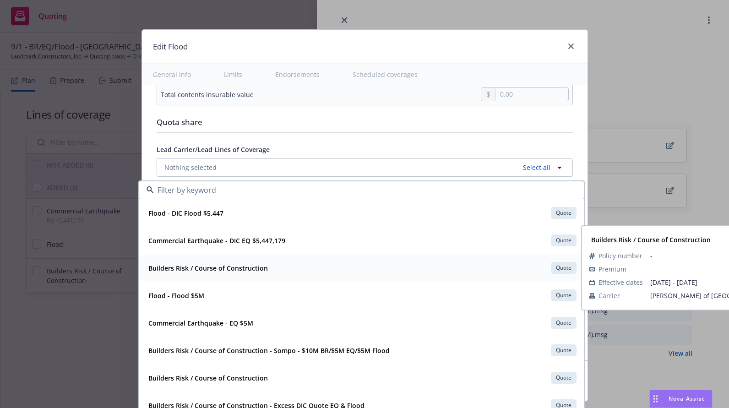
click at [198, 273] on div "Builders Risk / Course of Construction" at bounding box center [207, 267] width 125 height 13
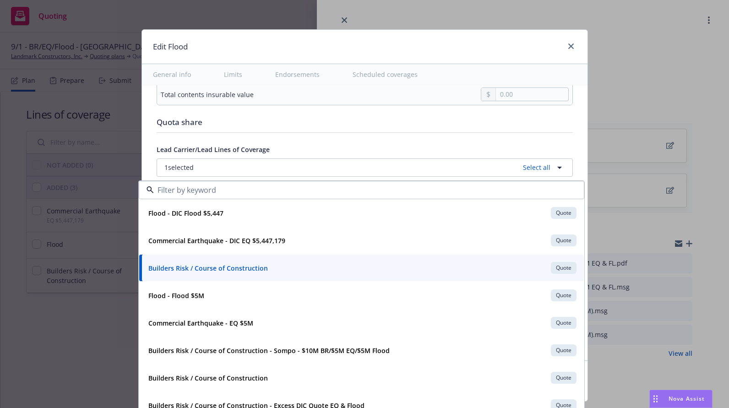
click at [344, 143] on div "Display name Flood $5,447,179 Coverage trigger Claims-Made Occurrence Coverage …" at bounding box center [365, 147] width 416 height 1376
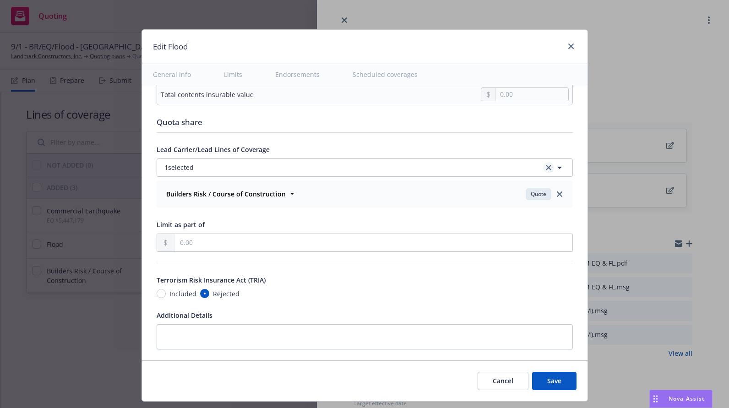
click at [546, 165] on icon "clear selection" at bounding box center [548, 167] width 5 height 5
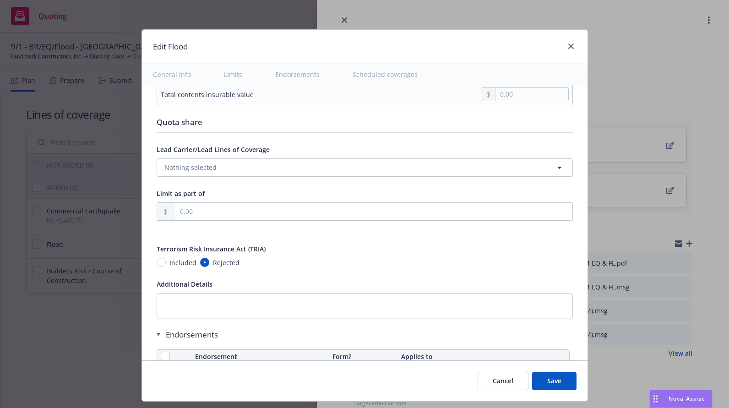
scroll to position [855, 0]
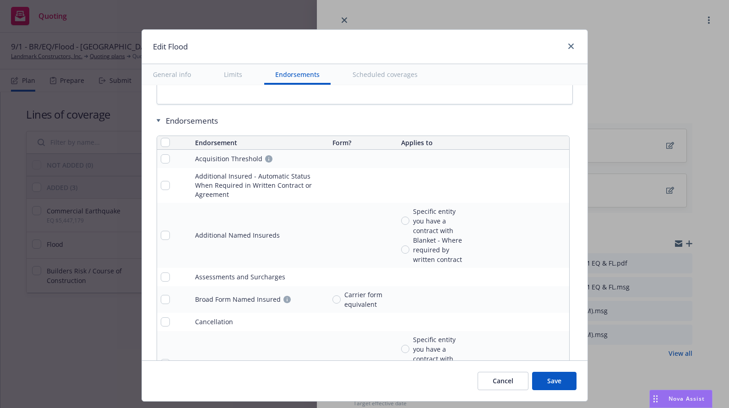
click at [548, 376] on button "Save" at bounding box center [554, 381] width 44 height 18
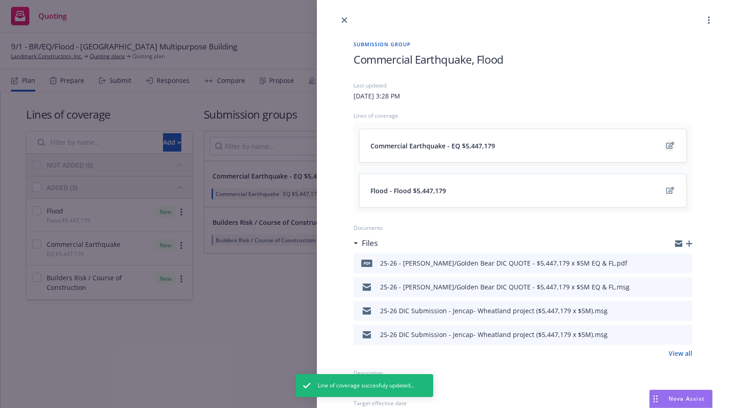
click at [666, 147] on icon "edit" at bounding box center [670, 145] width 8 height 7
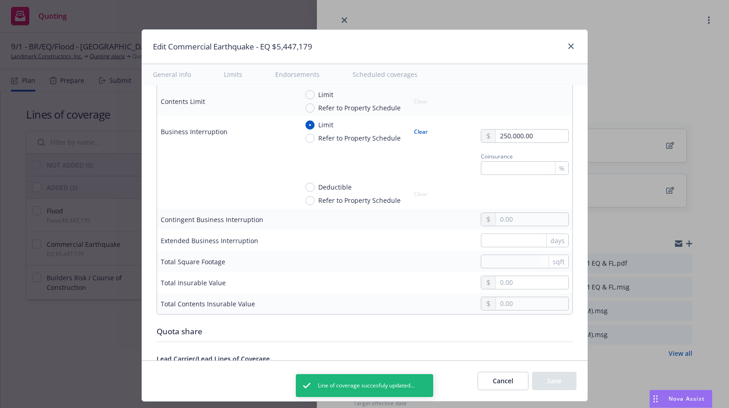
scroll to position [641, 0]
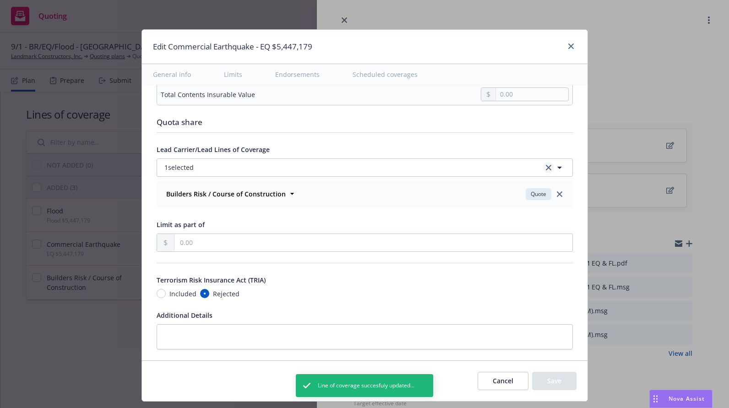
click at [543, 166] on link "clear selection" at bounding box center [548, 167] width 11 height 11
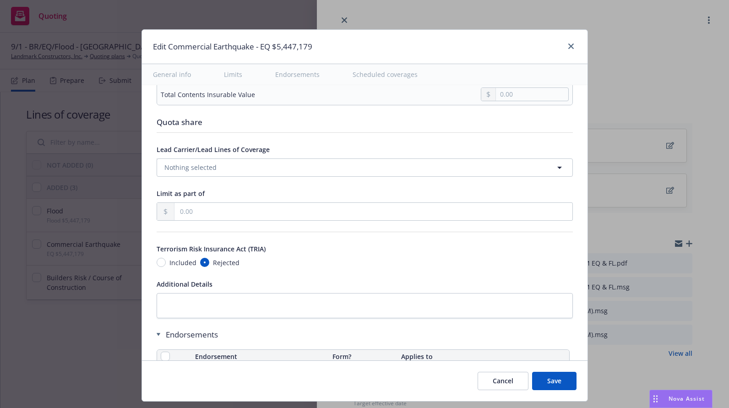
click at [549, 379] on button "Save" at bounding box center [554, 381] width 44 height 18
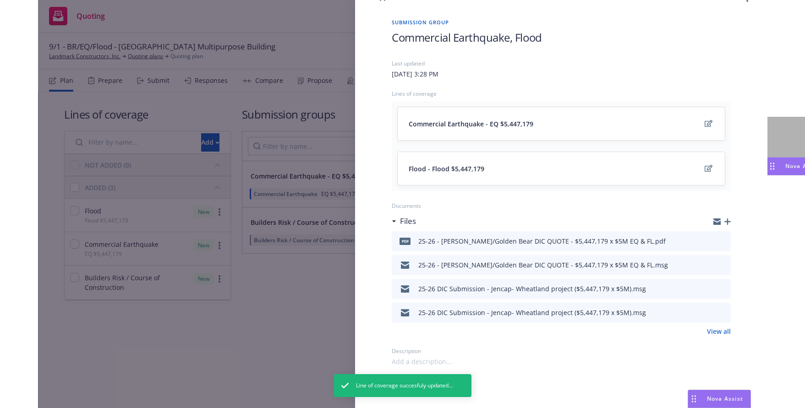
scroll to position [0, 0]
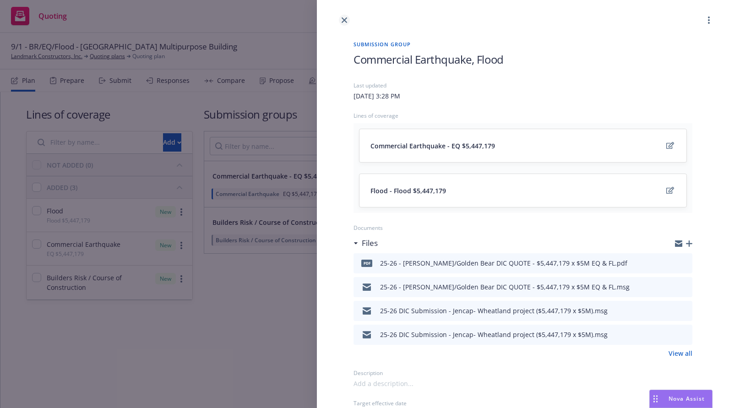
click at [342, 15] on link "close" at bounding box center [344, 20] width 11 height 11
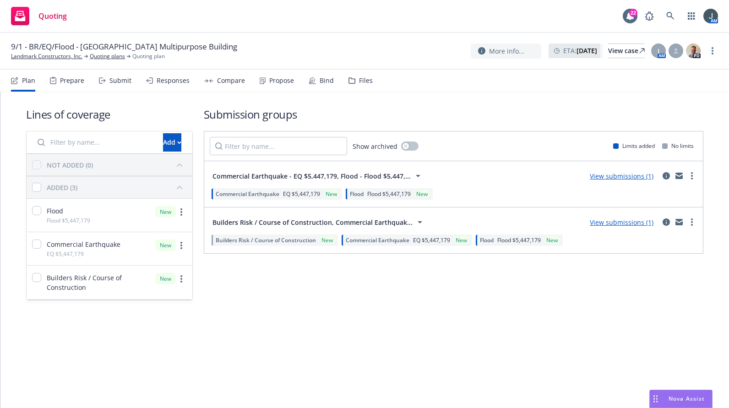
click at [613, 220] on link "View submissions (1)" at bounding box center [622, 222] width 64 height 9
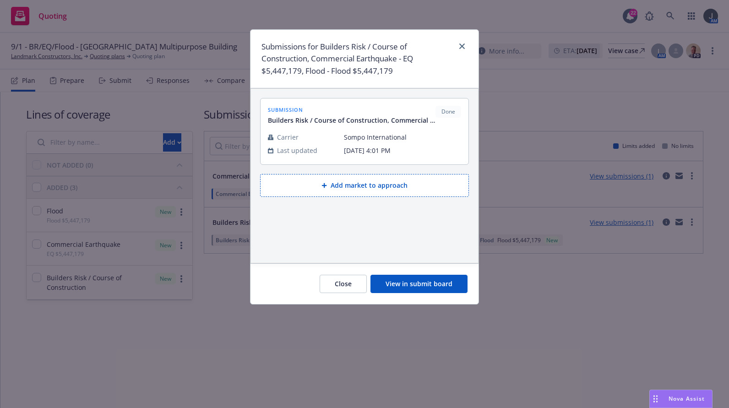
click at [423, 286] on button "View in submit board" at bounding box center [418, 284] width 97 height 18
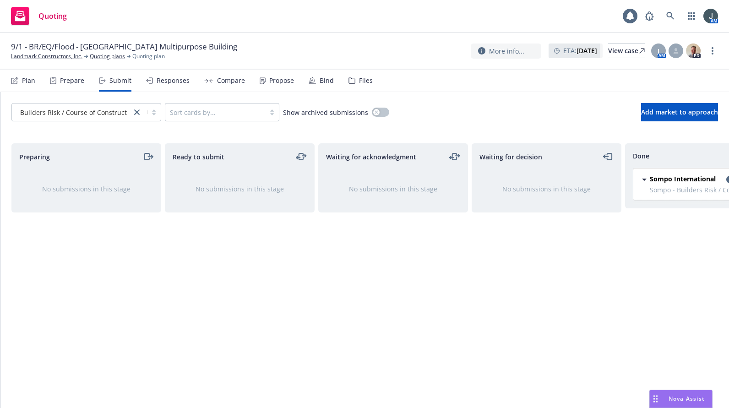
click at [670, 180] on span "Sompo International" at bounding box center [683, 179] width 66 height 10
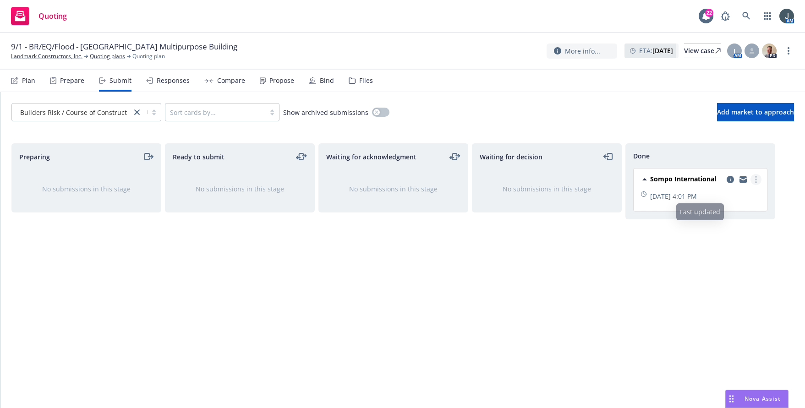
click at [670, 179] on link "more" at bounding box center [755, 179] width 11 height 11
click at [670, 176] on icon "copy logging email" at bounding box center [729, 179] width 7 height 7
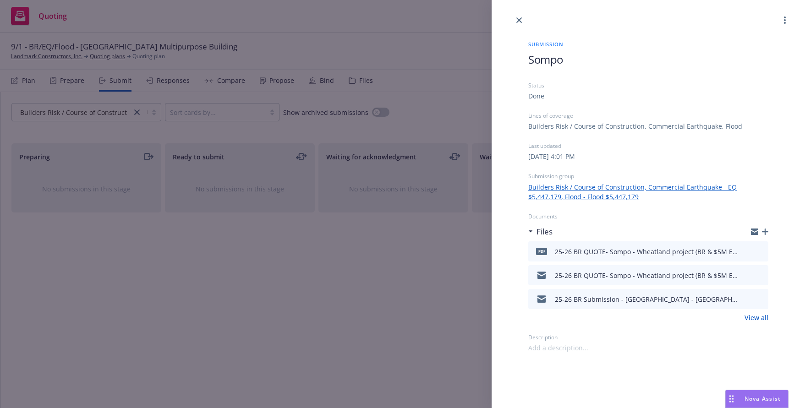
click at [560, 191] on link "Builders Risk / Course of Construction, Commercial Earthquake - EQ $5,447,179, …" at bounding box center [648, 191] width 240 height 19
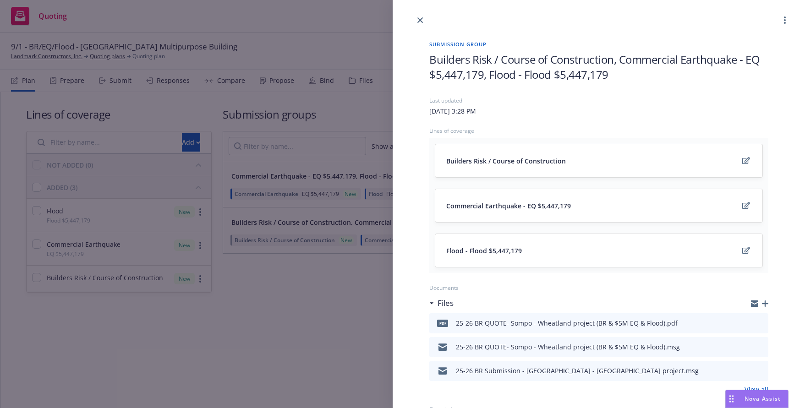
click at [670, 160] on div "Builders Risk / Course of Construction" at bounding box center [598, 160] width 305 height 11
click at [670, 160] on link "edit" at bounding box center [745, 160] width 11 height 11
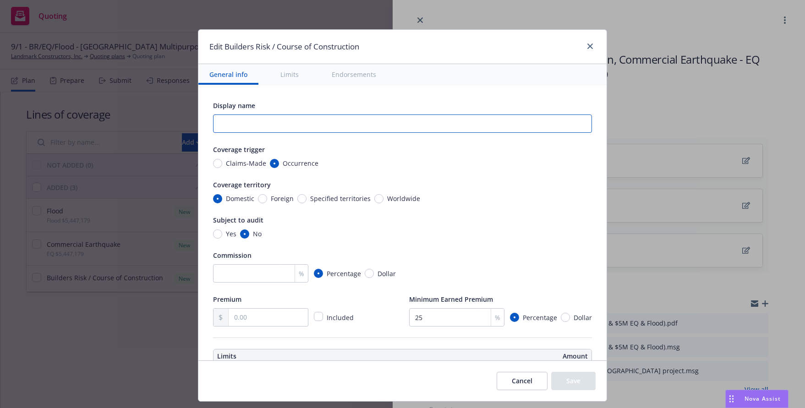
click at [272, 120] on input "text" at bounding box center [402, 123] width 379 height 18
type input "BR & $5M EQ & Flood"
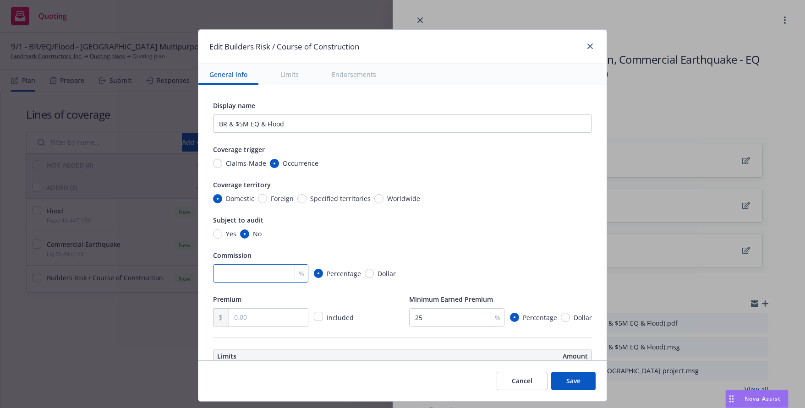
click at [261, 269] on input "number" at bounding box center [260, 273] width 95 height 18
type input "17.5"
click at [261, 316] on input "text" at bounding box center [267, 317] width 79 height 17
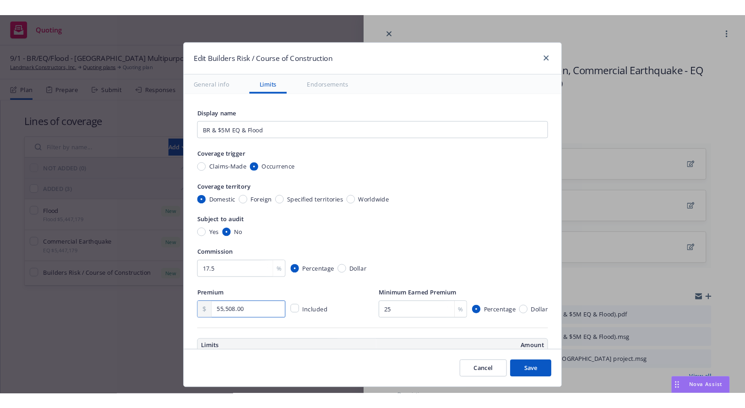
scroll to position [214, 0]
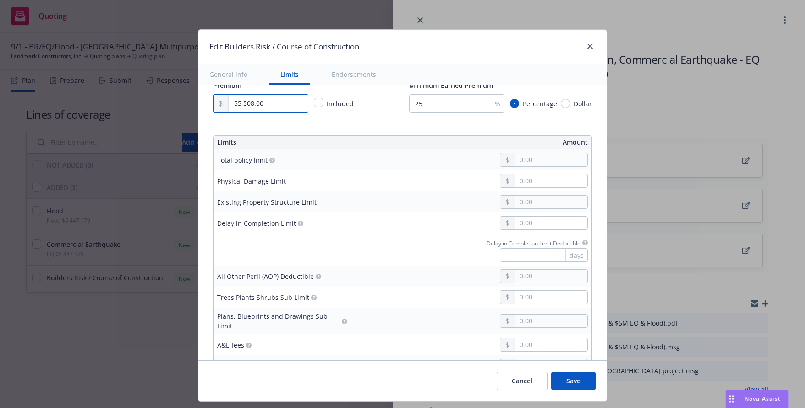
type input "55,508.00"
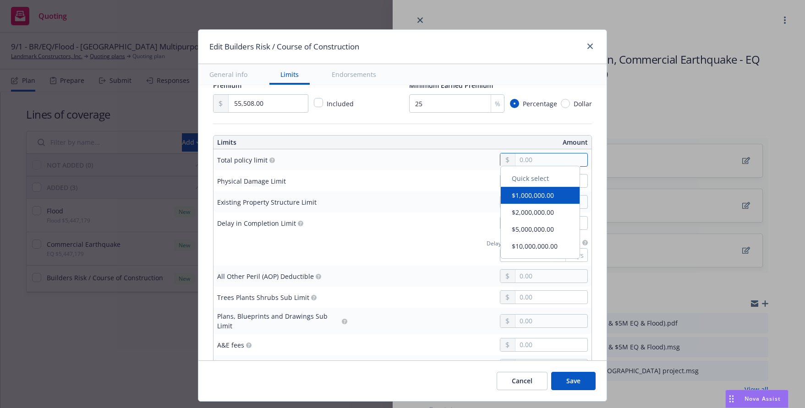
click at [520, 163] on input "text" at bounding box center [551, 159] width 72 height 13
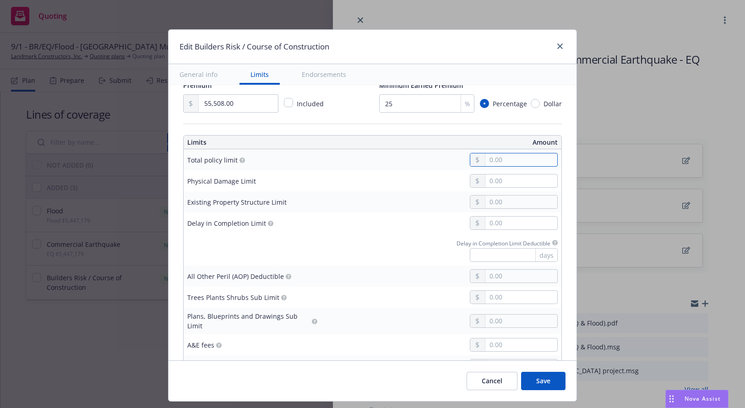
click at [498, 163] on input "text" at bounding box center [521, 159] width 72 height 13
type input "10,197,179.00"
click at [487, 186] on input "text" at bounding box center [521, 180] width 72 height 13
type input "10,197,179.00"
drag, startPoint x: 359, startPoint y: 257, endPoint x: 412, endPoint y: 254, distance: 53.7
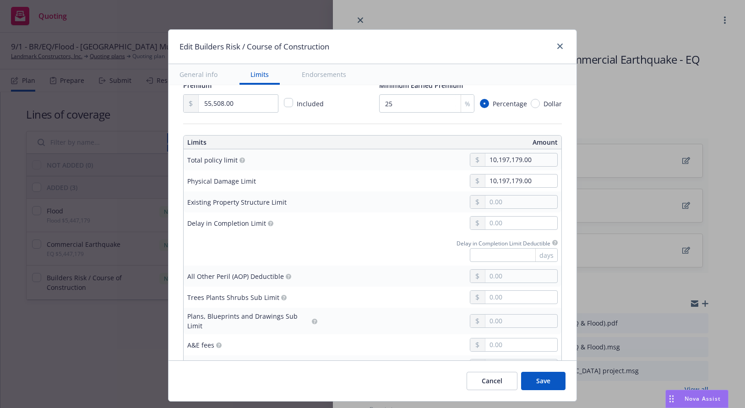
click at [359, 257] on div "Delay in Completion Limit Deductible days" at bounding box center [441, 249] width 233 height 25
click at [510, 221] on input "text" at bounding box center [521, 223] width 72 height 13
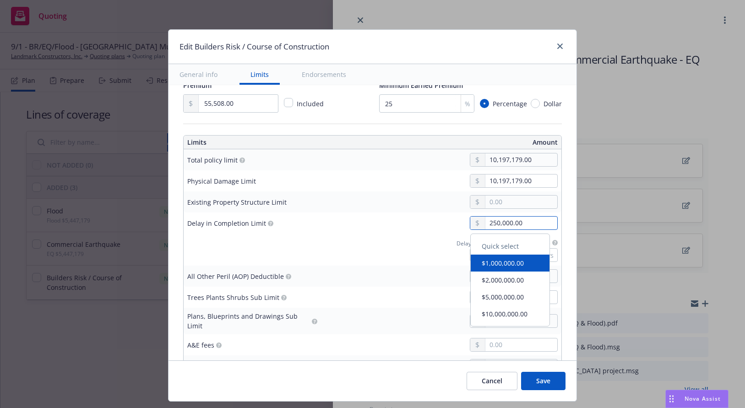
type input "250,000.00"
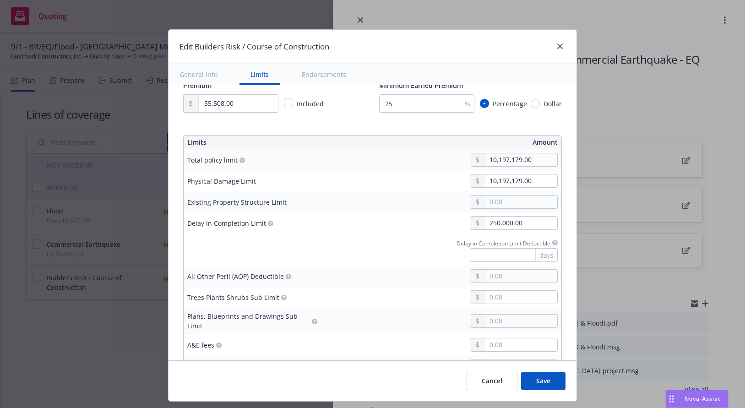
click at [409, 267] on td at bounding box center [441, 276] width 240 height 21
click at [480, 257] on input "text" at bounding box center [514, 255] width 88 height 14
type input "30"
click at [516, 275] on input "text" at bounding box center [521, 276] width 72 height 13
type input "10,000.00"
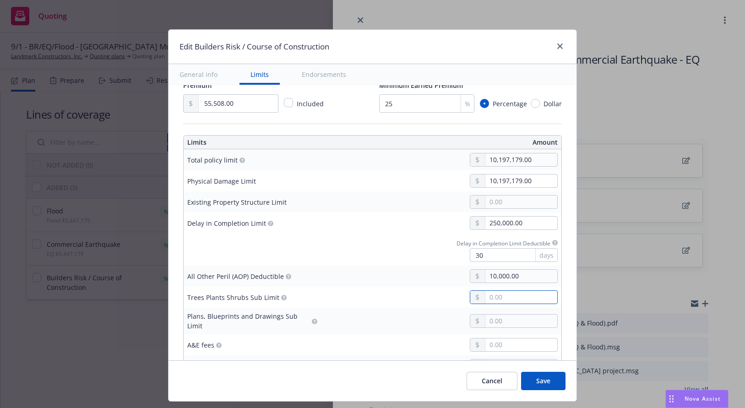
click at [487, 297] on input "text" at bounding box center [521, 297] width 72 height 13
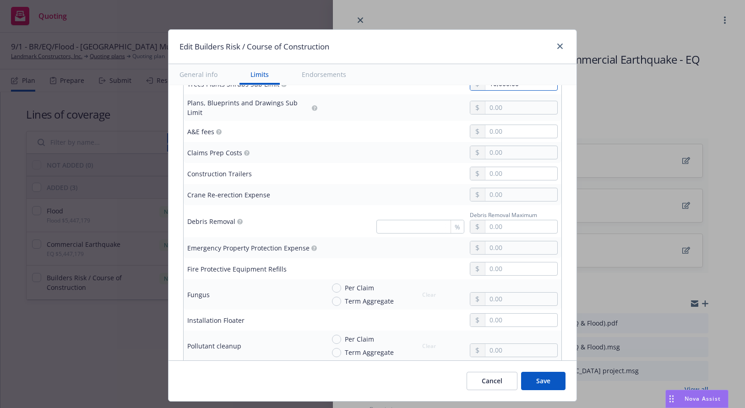
type input "10,000.00"
click at [399, 222] on input "text" at bounding box center [420, 227] width 88 height 14
click at [499, 222] on input "text" at bounding box center [521, 226] width 72 height 13
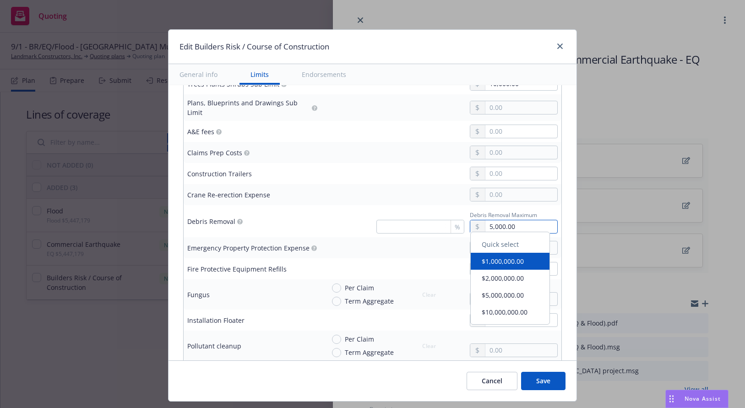
type input "5,000.00"
click at [395, 263] on div at bounding box center [441, 269] width 233 height 14
click at [491, 243] on input "text" at bounding box center [521, 247] width 72 height 13
type input "10,000.00"
click at [495, 262] on input "text" at bounding box center [521, 268] width 72 height 13
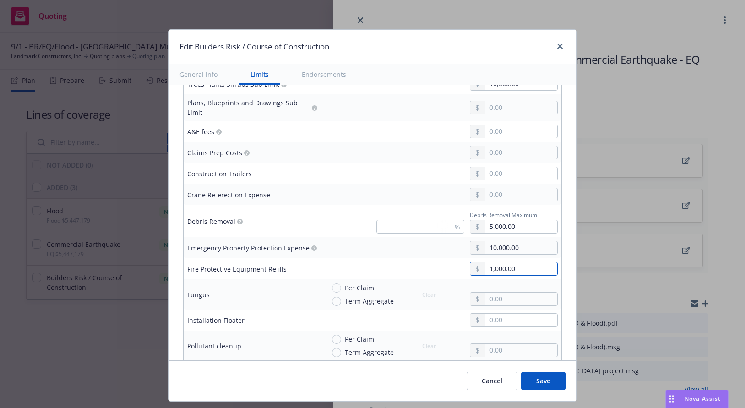
type input "1,000.00"
click at [520, 344] on input "text" at bounding box center [521, 350] width 72 height 13
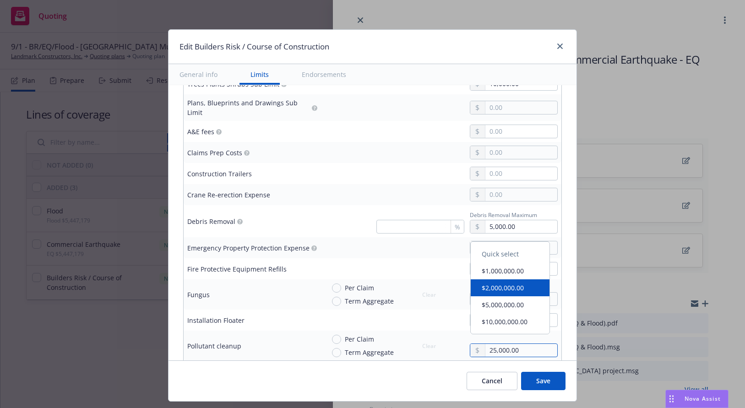
scroll to position [214, 0]
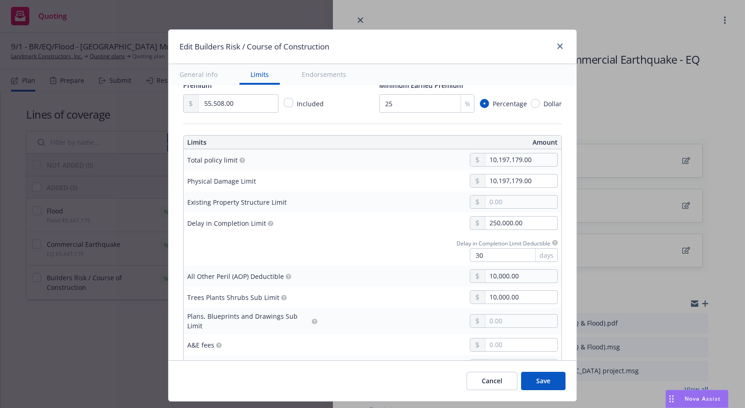
type input "25,000.00"
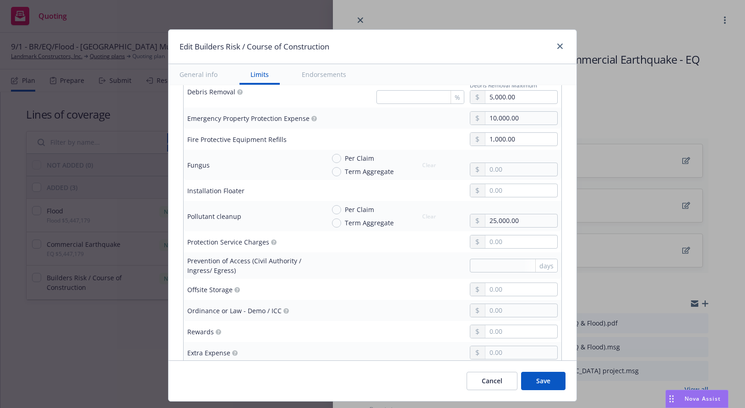
scroll to position [587, 0]
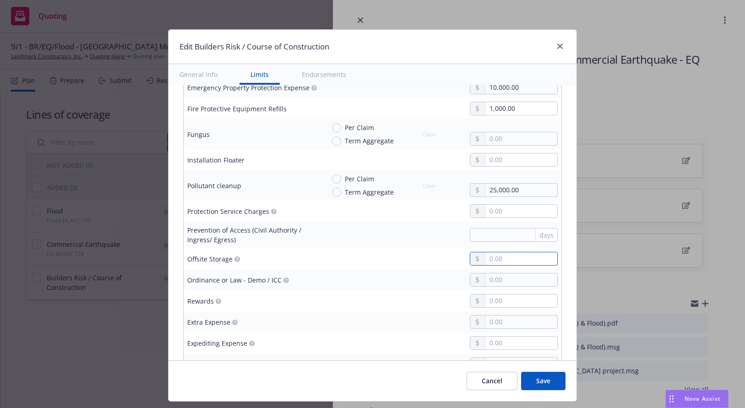
click at [511, 252] on input "text" at bounding box center [521, 258] width 72 height 13
type input "100,000.00"
click at [506, 273] on input "text" at bounding box center [521, 279] width 72 height 13
type input "10,197,179.00"
click at [488, 299] on input "text" at bounding box center [521, 300] width 72 height 13
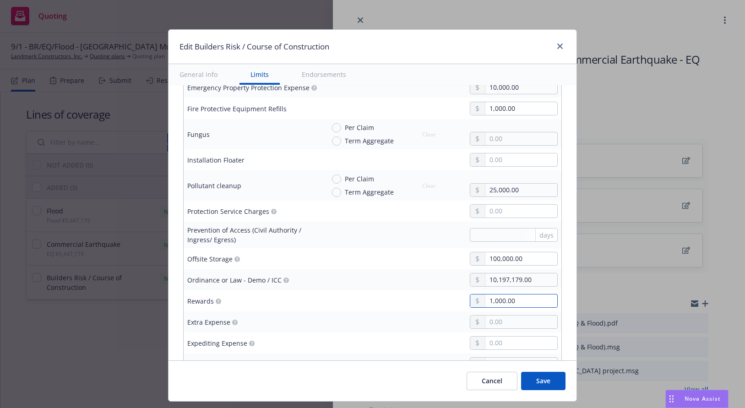
type input "1,000.00"
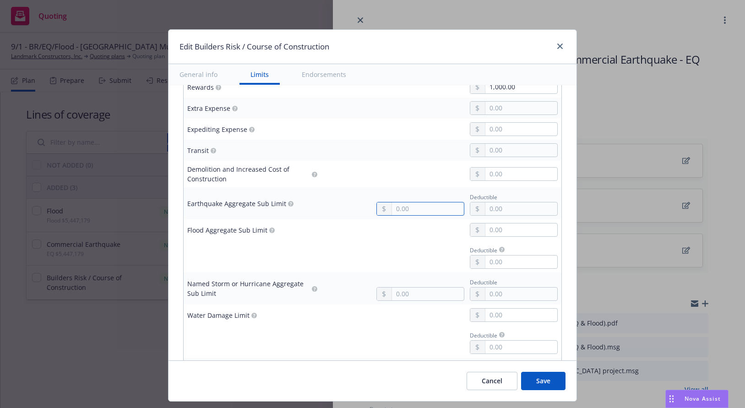
click at [421, 208] on input "text" at bounding box center [428, 208] width 72 height 13
type input "5,000,000.00"
click at [410, 275] on button "$5,000,000.00" at bounding box center [416, 275] width 79 height 17
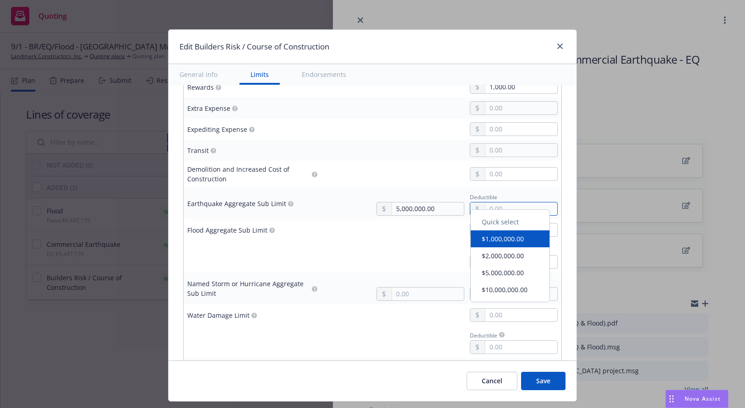
click at [492, 205] on input "text" at bounding box center [521, 208] width 72 height 13
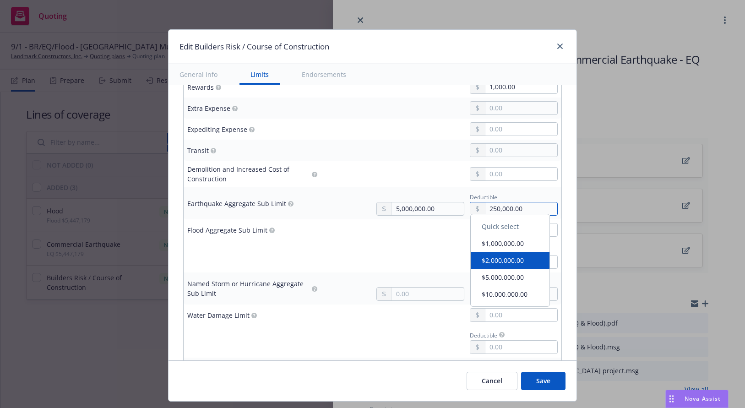
type input "250,000.00"
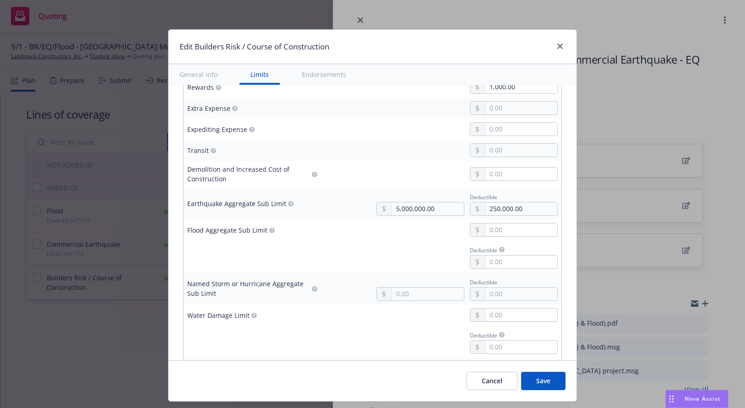
click at [335, 244] on div "Deductible" at bounding box center [441, 256] width 233 height 25
click at [513, 219] on td at bounding box center [441, 229] width 240 height 21
click at [513, 223] on input "text" at bounding box center [521, 229] width 72 height 13
type input "5,000,000.00"
click at [505, 302] on button "$5,000,000.00" at bounding box center [510, 298] width 79 height 17
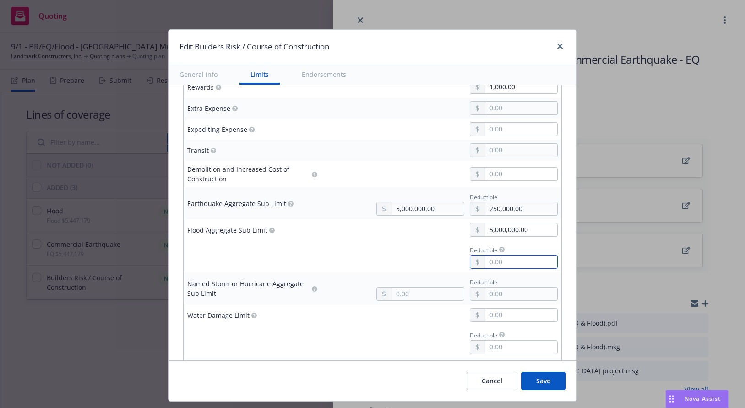
click at [499, 261] on input "text" at bounding box center [521, 262] width 72 height 13
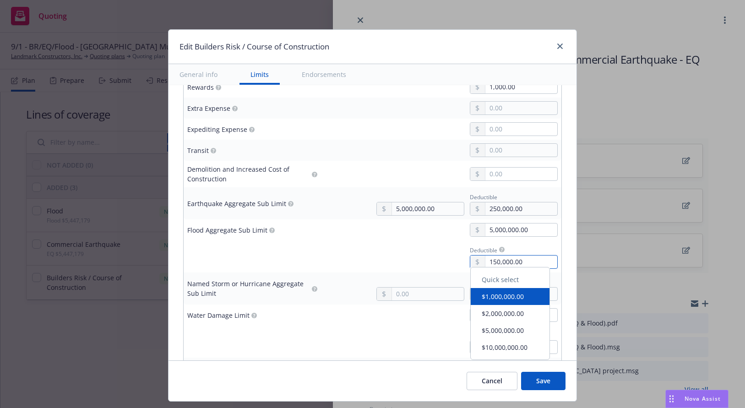
type input "150,000.00"
click at [413, 256] on div "Deductible 150,000.00" at bounding box center [441, 256] width 233 height 25
click at [517, 309] on input "text" at bounding box center [521, 315] width 72 height 13
click at [516, 313] on input "text" at bounding box center [521, 315] width 72 height 13
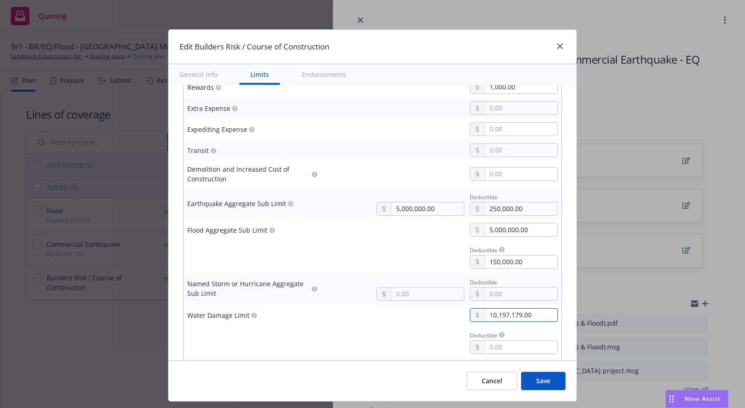
type input "10,197,179.00"
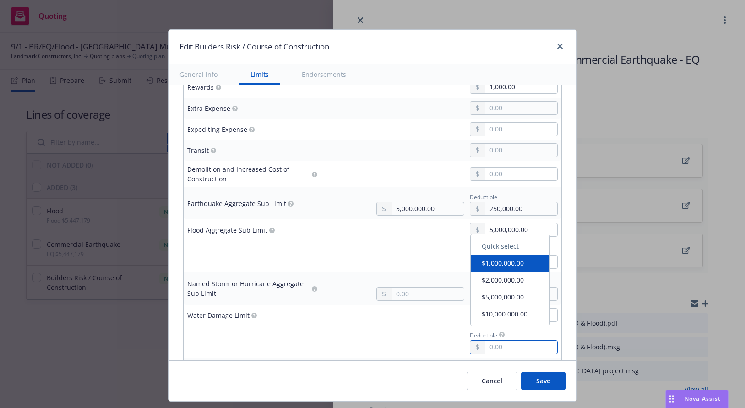
click at [497, 341] on input "text" at bounding box center [521, 347] width 72 height 13
type input "150,000.00"
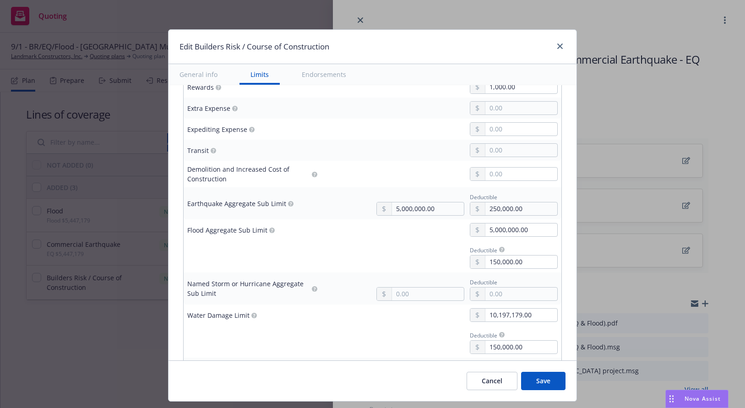
click at [416, 350] on td "Deductible 150,000.00" at bounding box center [441, 342] width 240 height 32
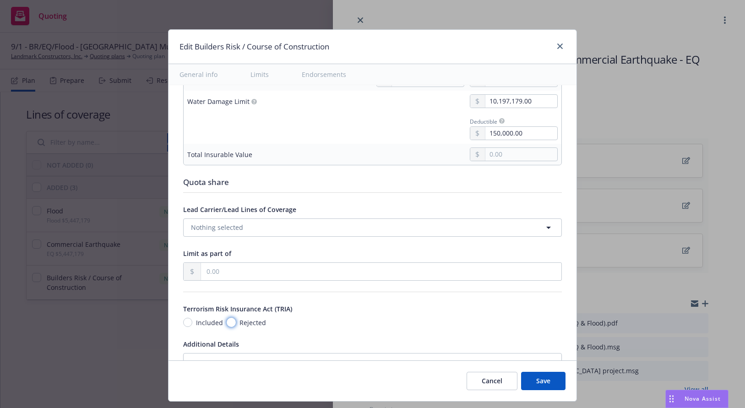
click at [227, 318] on input "Rejected" at bounding box center [231, 322] width 9 height 9
radio input "true"
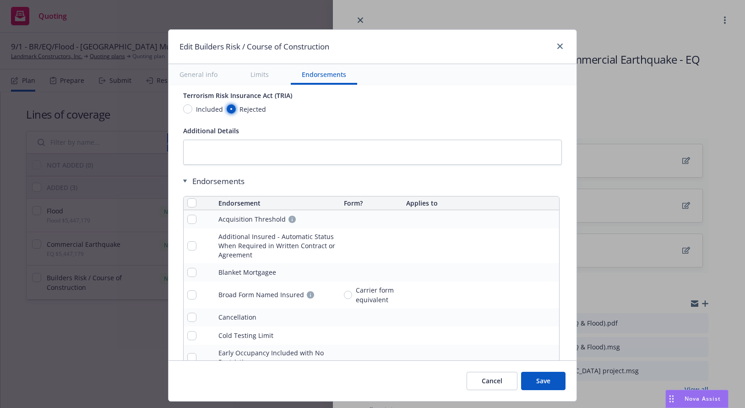
scroll to position [1442, 0]
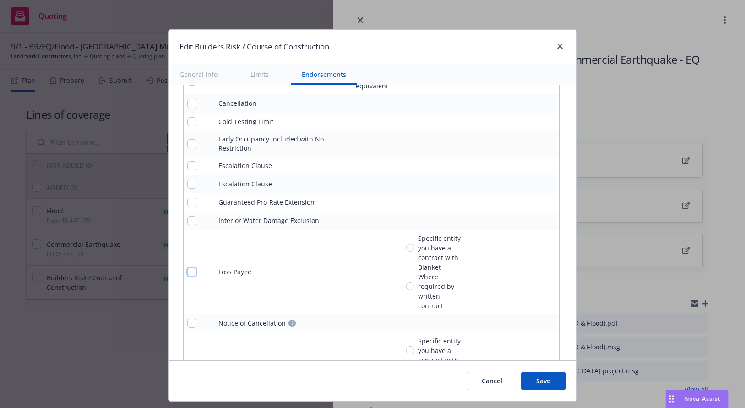
click at [187, 267] on input "checkbox" at bounding box center [191, 271] width 9 height 9
checkbox input "true"
click at [406, 284] on div "Blanket - Where required by written contract" at bounding box center [435, 286] width 58 height 48
click at [406, 284] on input "Blanket - Where required by written contract" at bounding box center [410, 286] width 8 height 8
radio input "true"
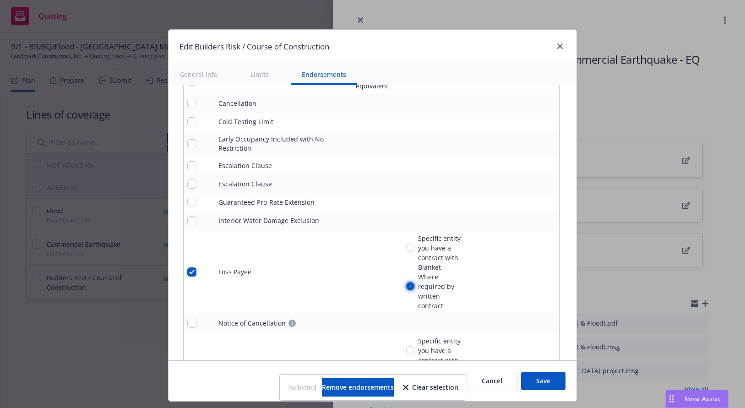
scroll to position [1656, 0]
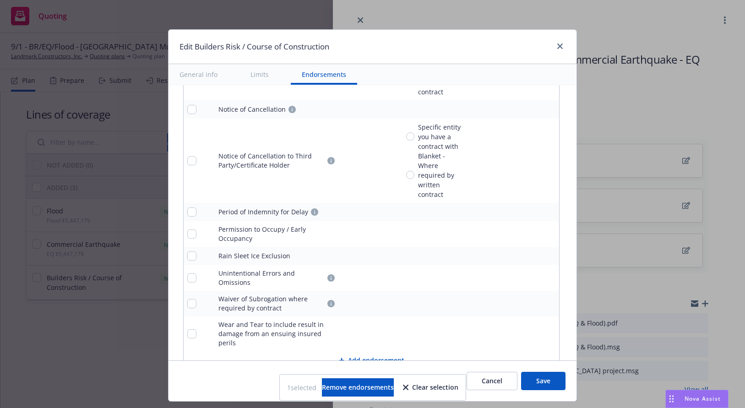
checkbox input "false"
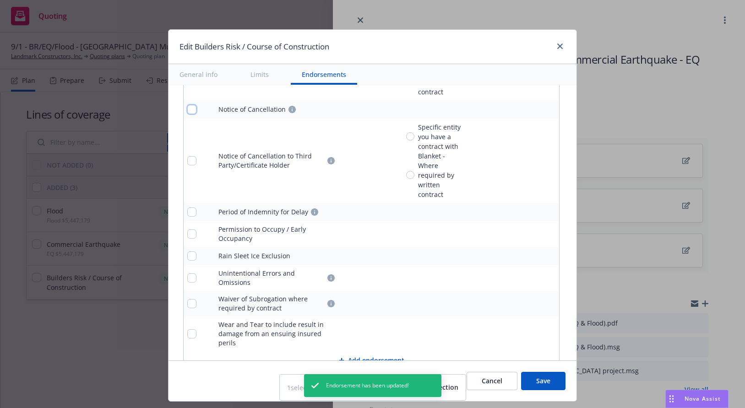
click at [187, 108] on input "checkbox" at bounding box center [191, 109] width 9 height 9
checkbox input "true"
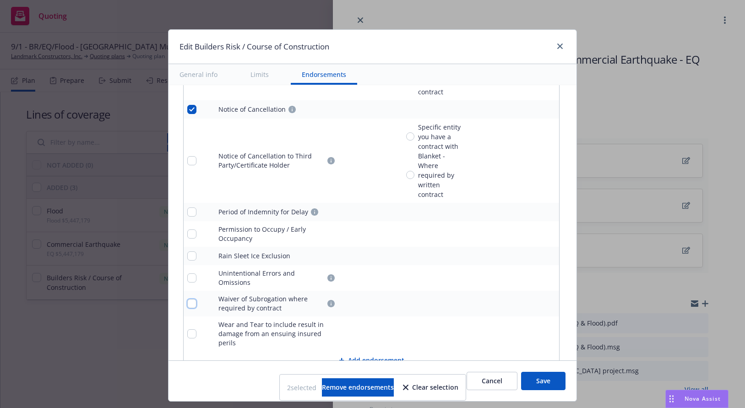
click at [187, 299] on input "checkbox" at bounding box center [191, 303] width 9 height 9
checkbox input "true"
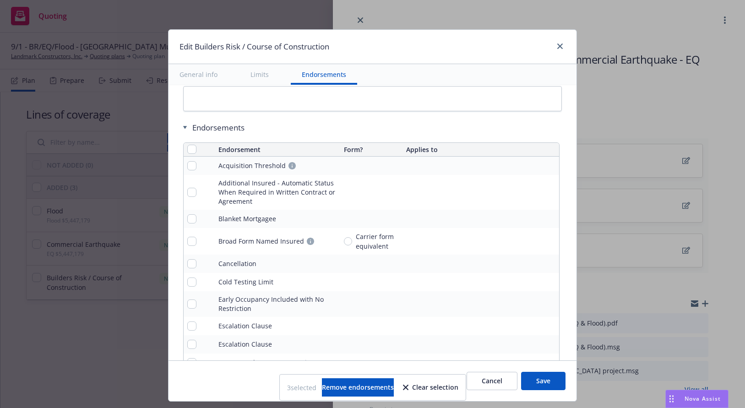
scroll to position [1249, 0]
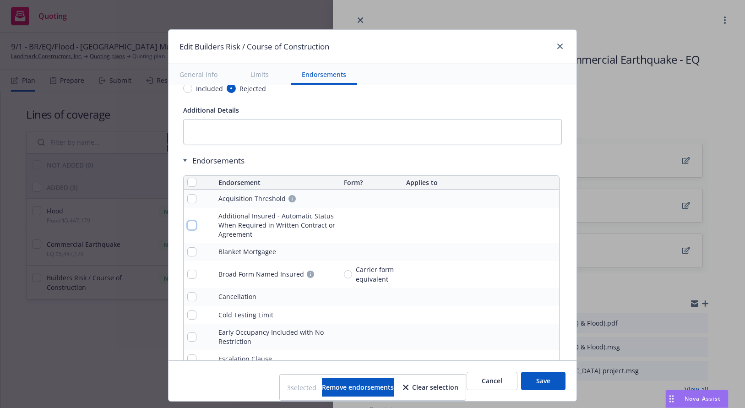
click at [189, 221] on input "checkbox" at bounding box center [191, 225] width 9 height 9
checkbox input "true"
click at [545, 379] on button "Save" at bounding box center [543, 381] width 44 height 18
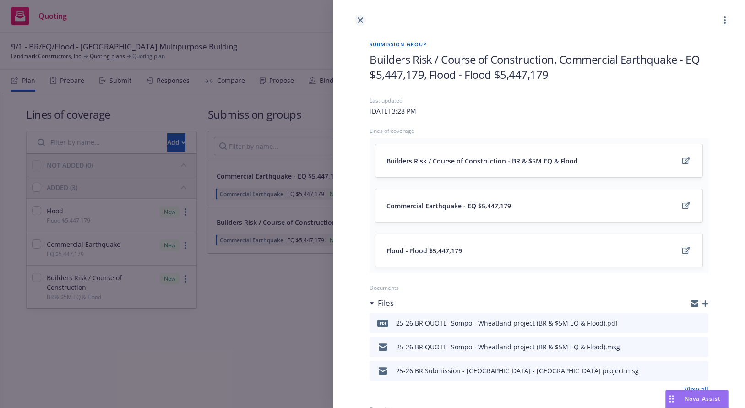
click at [363, 17] on link "close" at bounding box center [360, 20] width 11 height 11
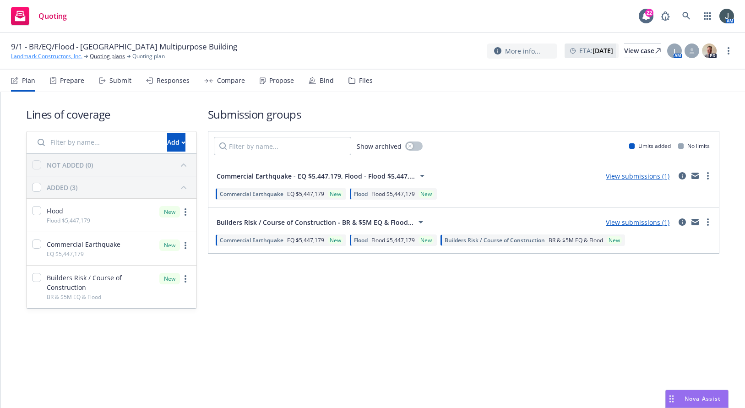
click at [73, 54] on link "Landmark Constructors, Inc." at bounding box center [46, 56] width 71 height 8
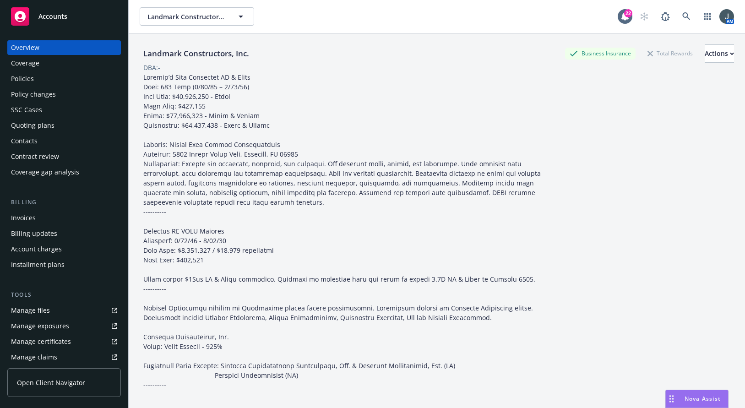
click at [35, 305] on div "Manage files" at bounding box center [30, 310] width 39 height 15
click at [50, 15] on span "Accounts" at bounding box center [52, 16] width 29 height 7
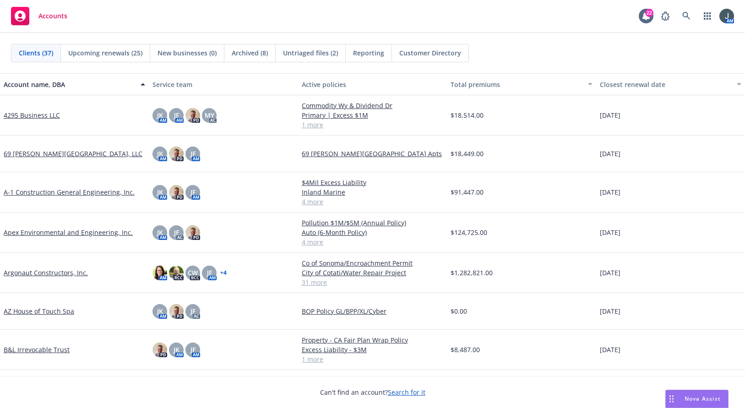
scroll to position [214, 0]
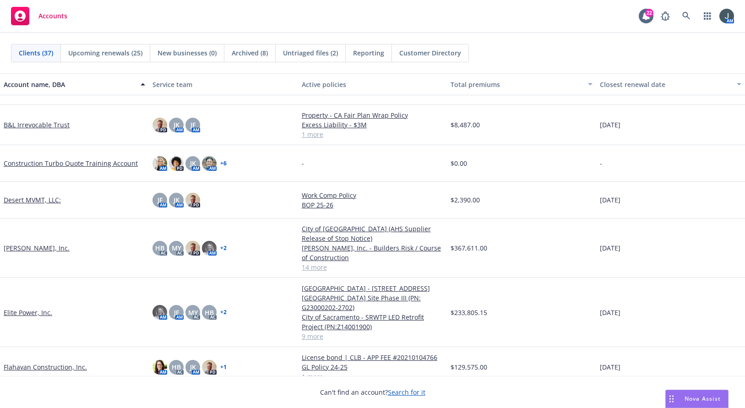
click at [43, 250] on link "D.G. Granade, Inc." at bounding box center [37, 248] width 66 height 10
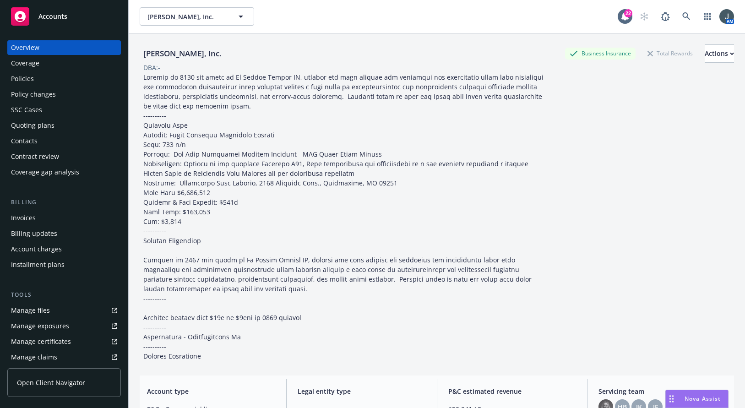
click at [49, 92] on div "Policy changes" at bounding box center [33, 94] width 45 height 15
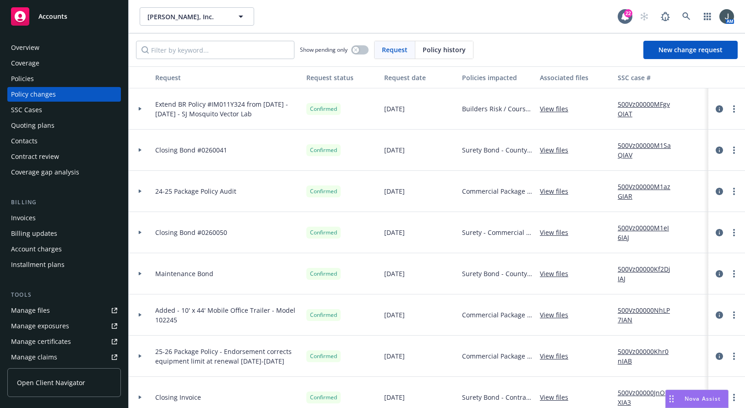
click at [38, 330] on div "Manage exposures" at bounding box center [40, 326] width 58 height 15
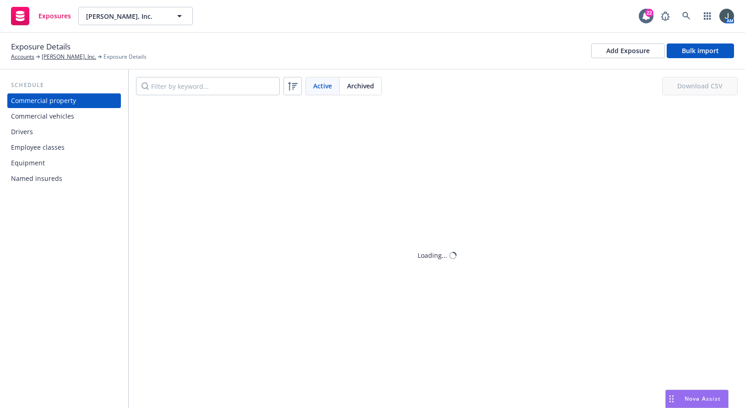
click at [38, 132] on div "Drivers" at bounding box center [64, 132] width 106 height 15
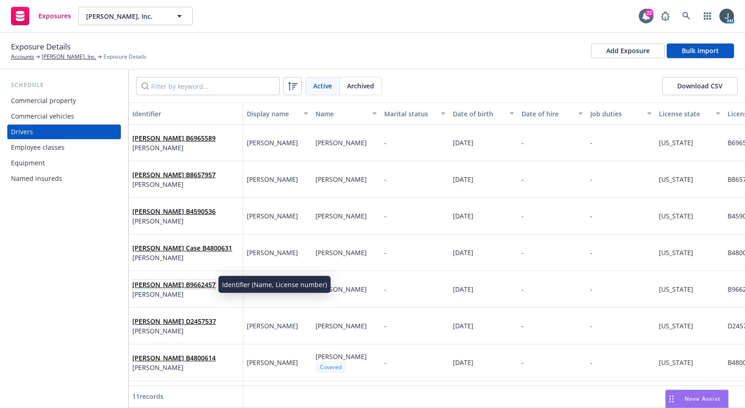
click at [185, 283] on link "[PERSON_NAME] B9662457" at bounding box center [173, 284] width 83 height 9
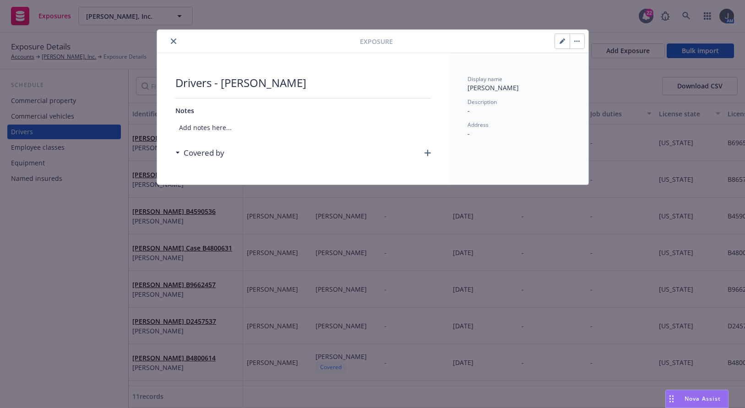
click at [559, 38] on button "button" at bounding box center [562, 41] width 15 height 15
select select "CA"
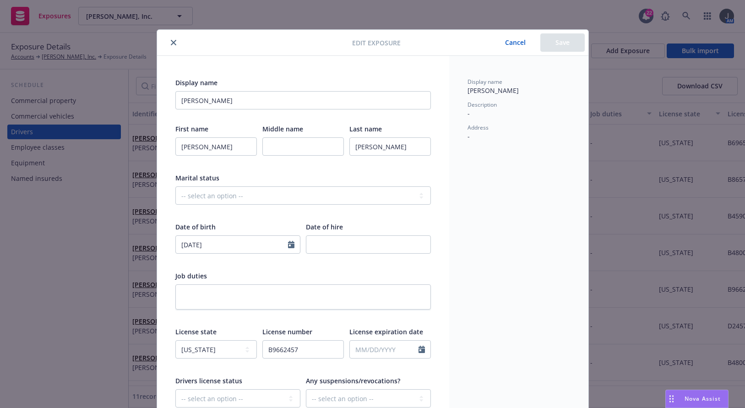
click at [506, 40] on button "Cancel" at bounding box center [515, 42] width 50 height 18
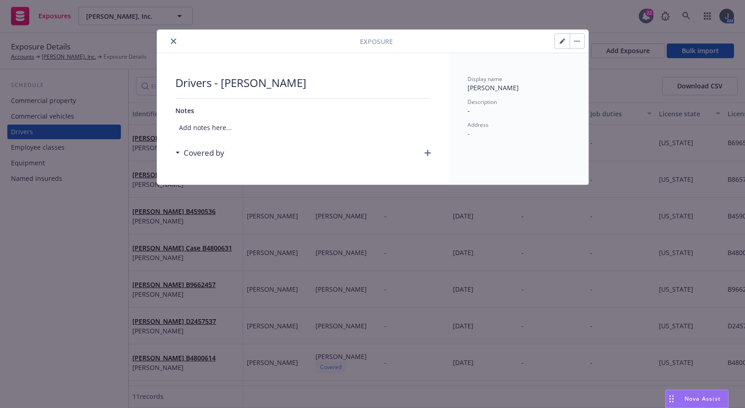
click at [580, 38] on button "button" at bounding box center [577, 41] width 15 height 15
click at [172, 43] on icon "close" at bounding box center [173, 40] width 5 height 5
click at [178, 38] on button "close" at bounding box center [173, 41] width 11 height 11
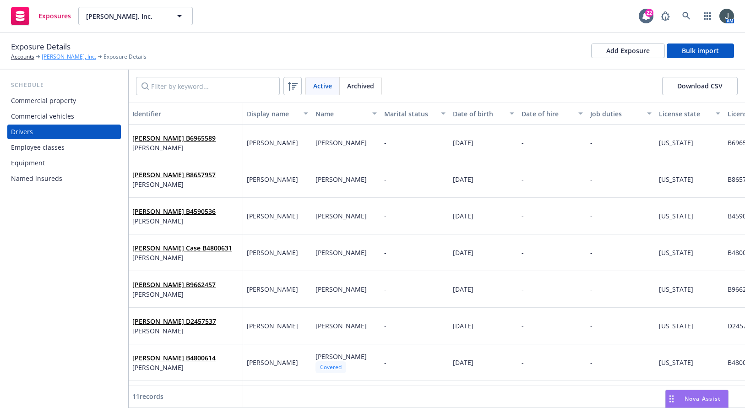
click at [59, 55] on link "[PERSON_NAME], Inc." at bounding box center [69, 57] width 54 height 8
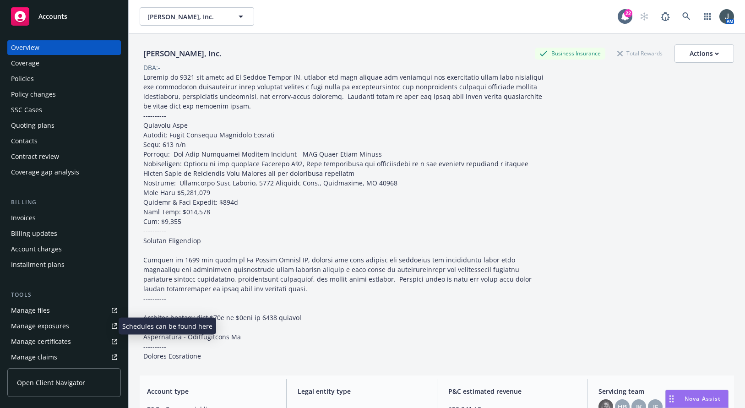
click at [54, 323] on div "Manage exposures" at bounding box center [40, 326] width 58 height 15
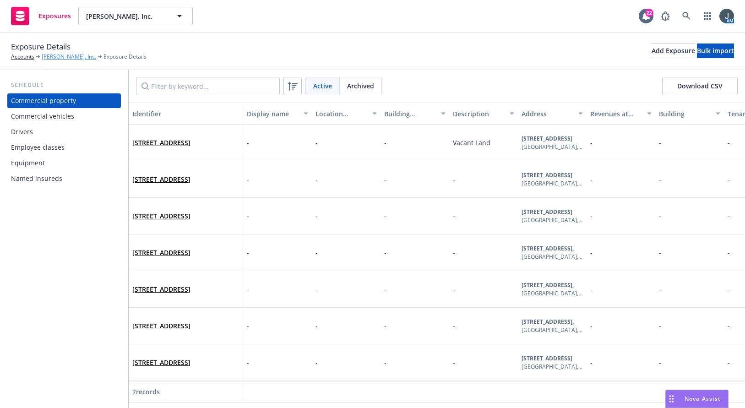
click at [56, 58] on link "[PERSON_NAME], Inc." at bounding box center [69, 57] width 54 height 8
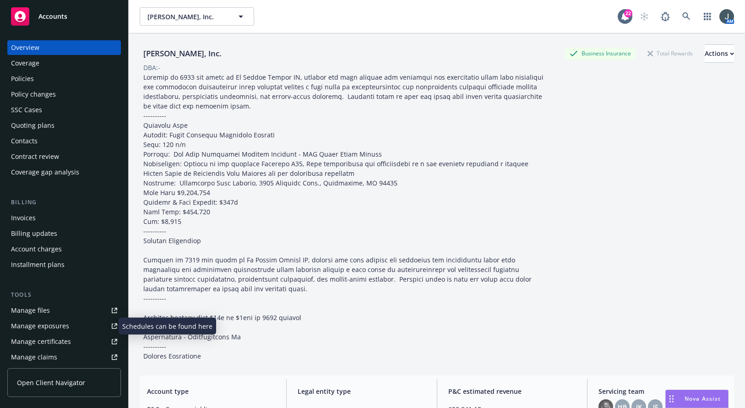
click at [34, 321] on div "Manage exposures" at bounding box center [40, 326] width 58 height 15
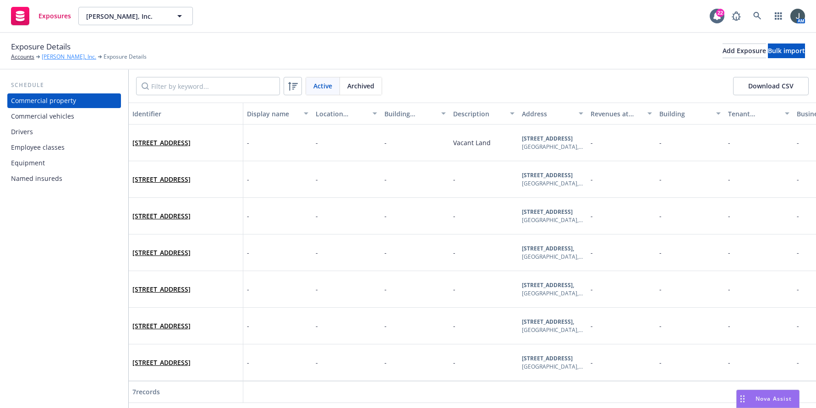
click at [73, 58] on link "[PERSON_NAME], Inc." at bounding box center [69, 57] width 54 height 8
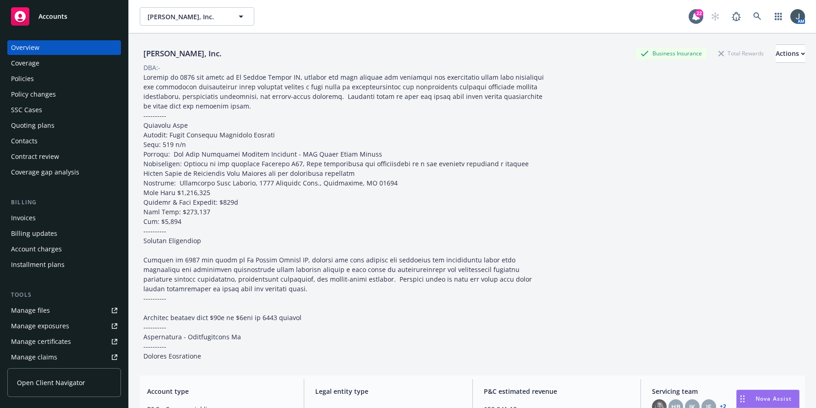
click at [40, 83] on div "Policies" at bounding box center [64, 78] width 106 height 15
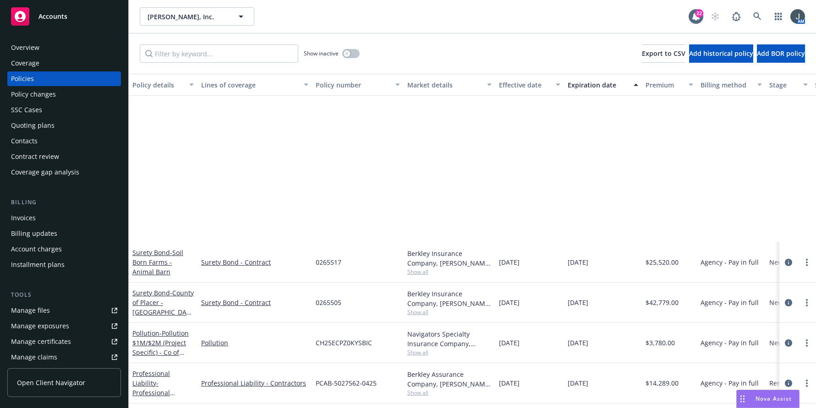
scroll to position [214, 0]
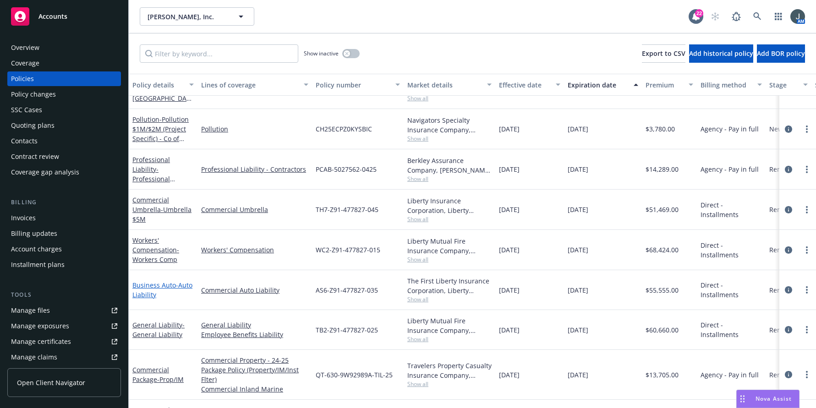
click at [171, 287] on link "Business Auto - Auto Liability" at bounding box center [162, 290] width 60 height 18
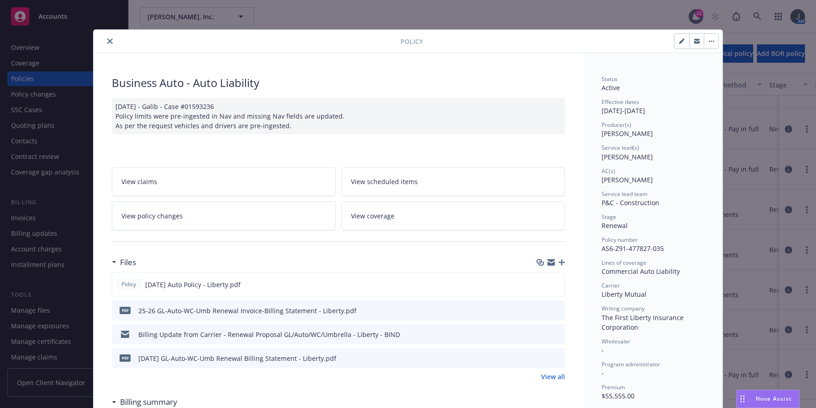
click at [220, 216] on link "View policy changes" at bounding box center [224, 215] width 224 height 29
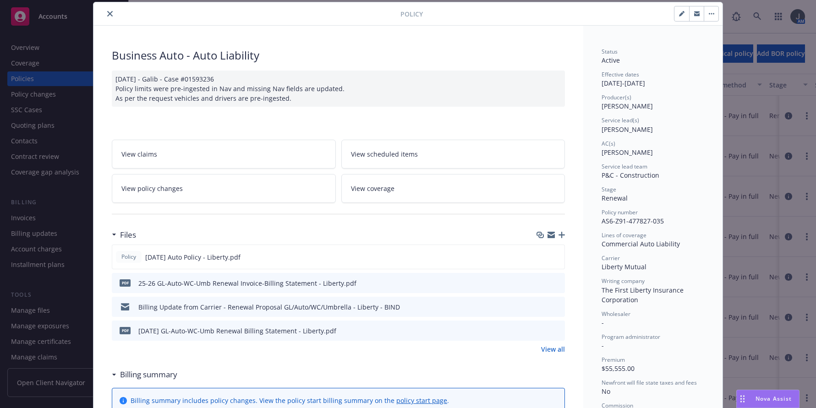
click at [435, 193] on link "View coverage" at bounding box center [453, 188] width 224 height 29
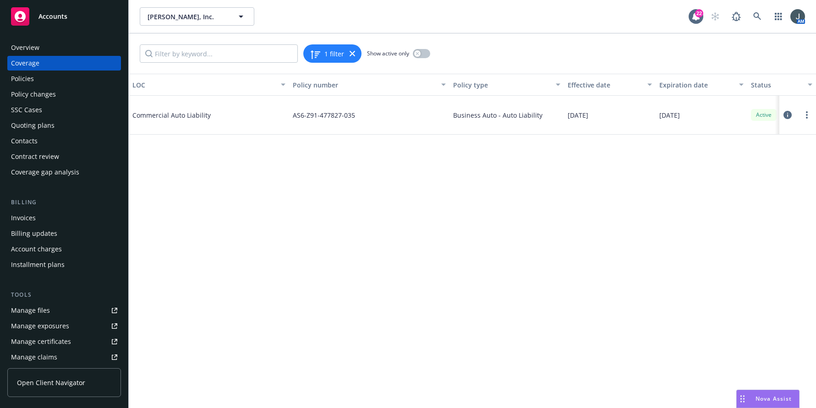
click at [58, 18] on span "Accounts" at bounding box center [52, 16] width 29 height 7
